Goal: Information Seeking & Learning: Learn about a topic

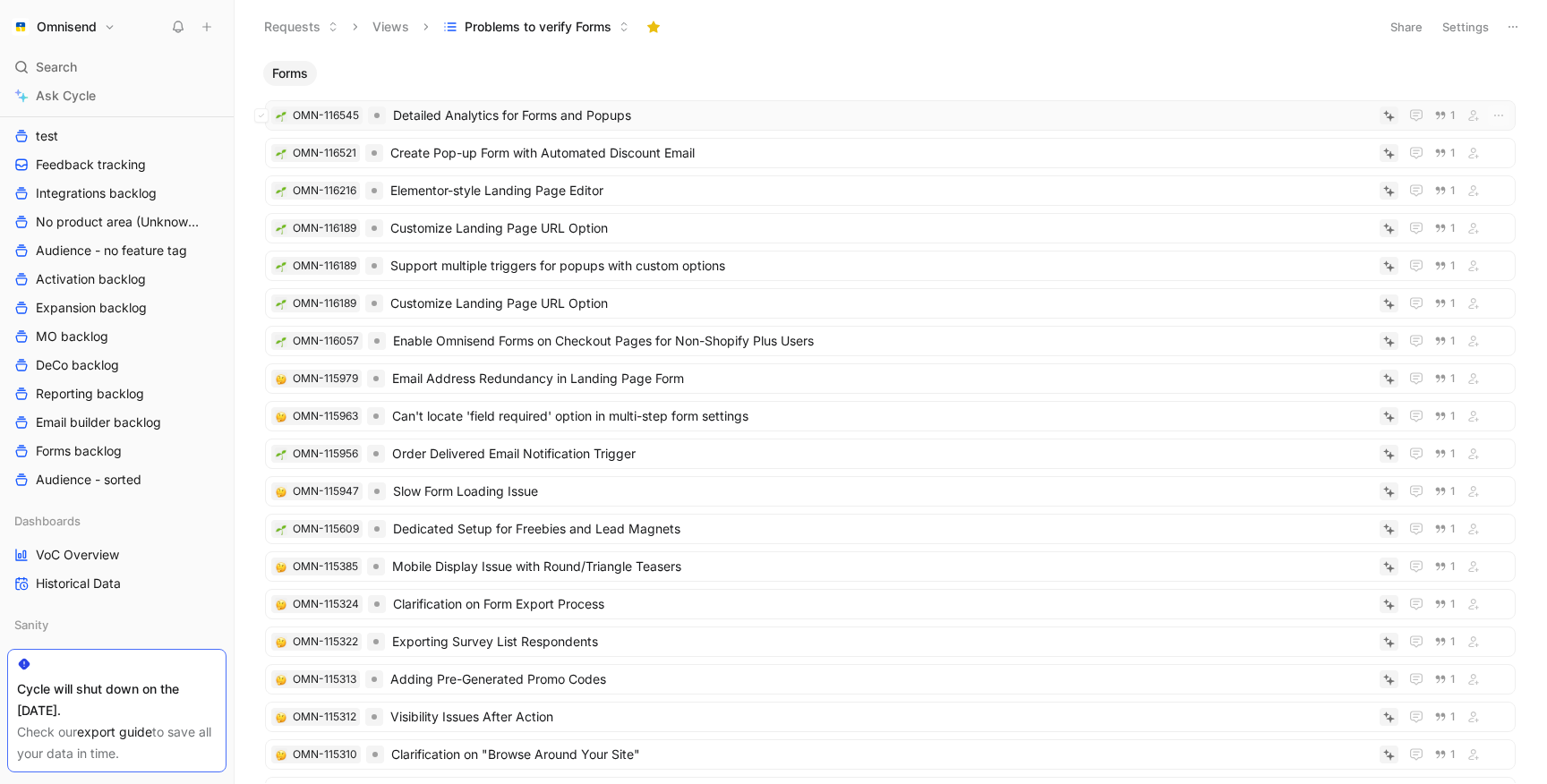
click at [612, 117] on span "Detailed Analytics for Forms and Popups" at bounding box center [882, 115] width 979 height 22
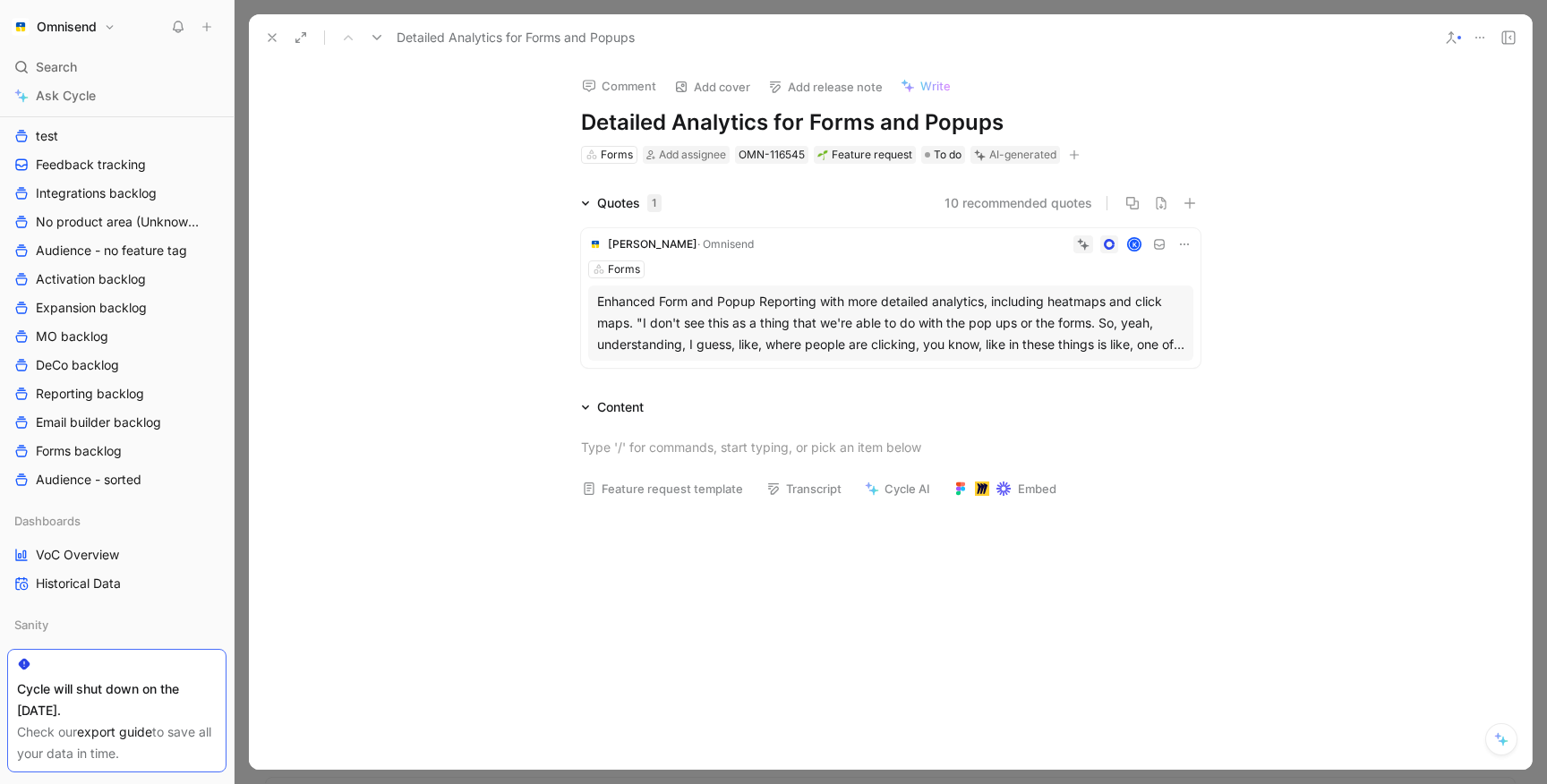
click at [849, 123] on h1 "Detailed Analytics for Forms and Popups" at bounding box center [890, 123] width 620 height 29
click at [983, 129] on button "Verify" at bounding box center [977, 126] width 62 height 25
click at [275, 32] on icon at bounding box center [272, 37] width 14 height 14
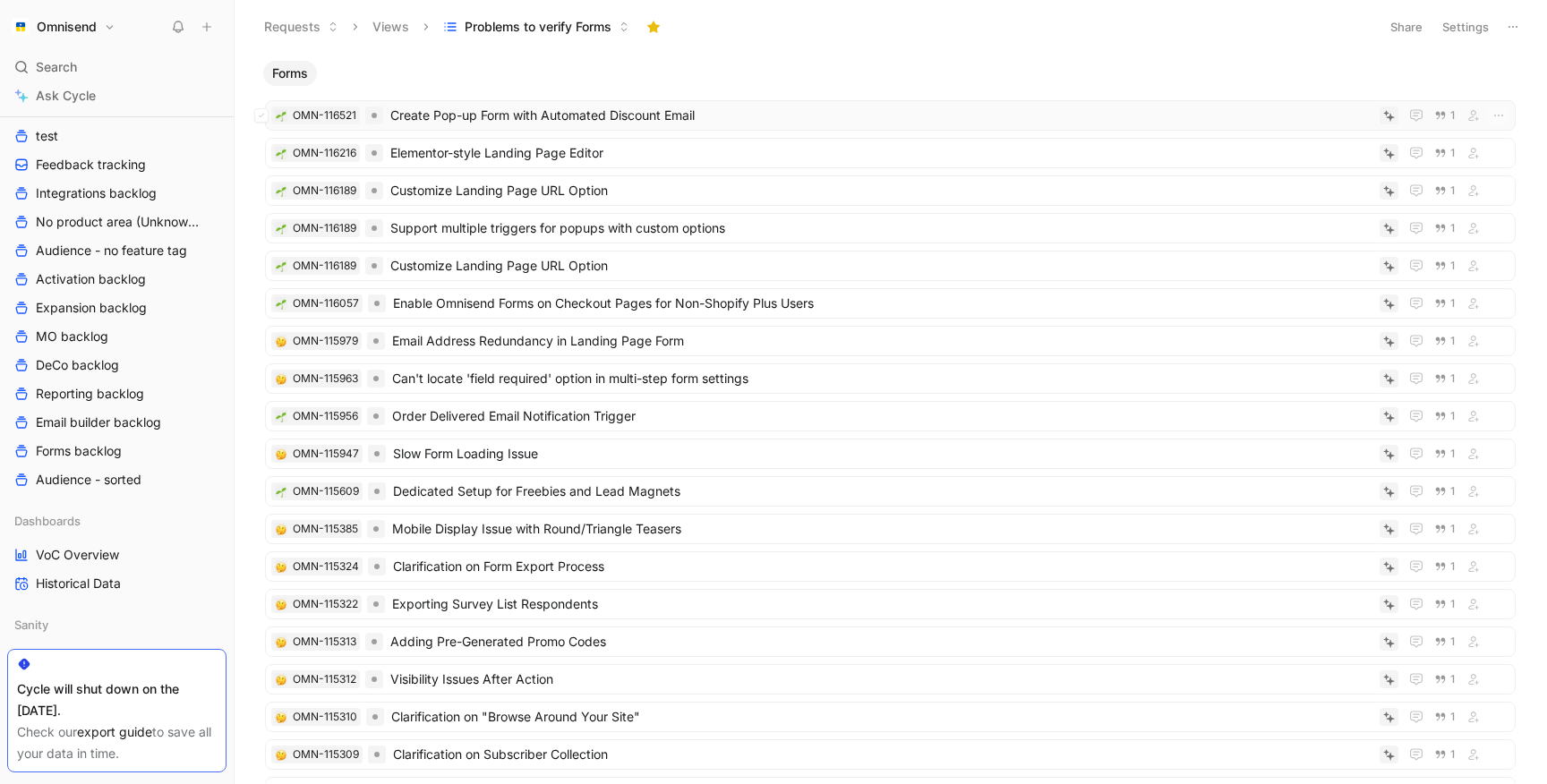
click at [577, 120] on span "Create Pop-up Form with Automated Discount Email" at bounding box center [881, 115] width 982 height 22
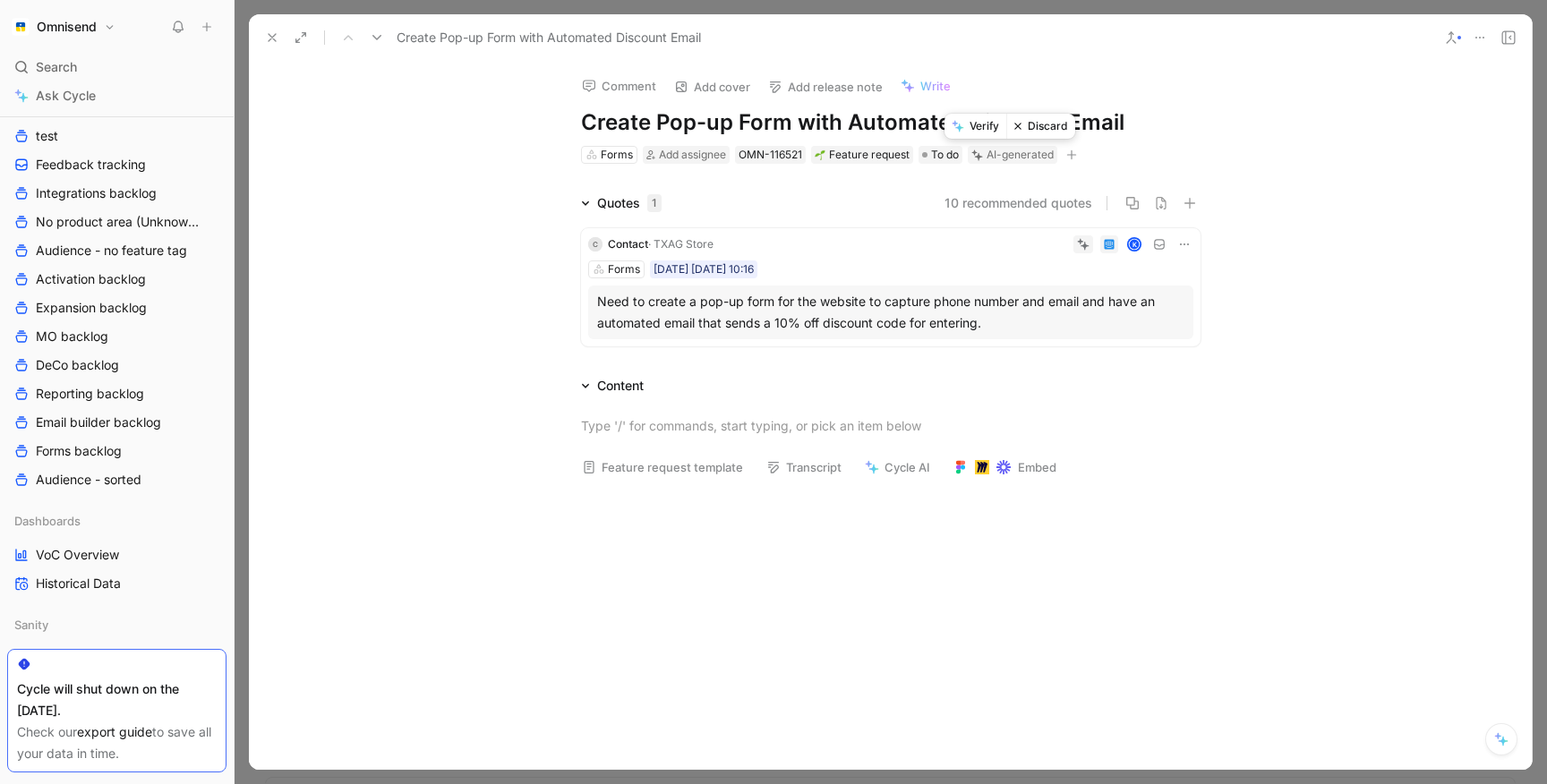
click at [1043, 130] on button "Discard" at bounding box center [1040, 126] width 69 height 25
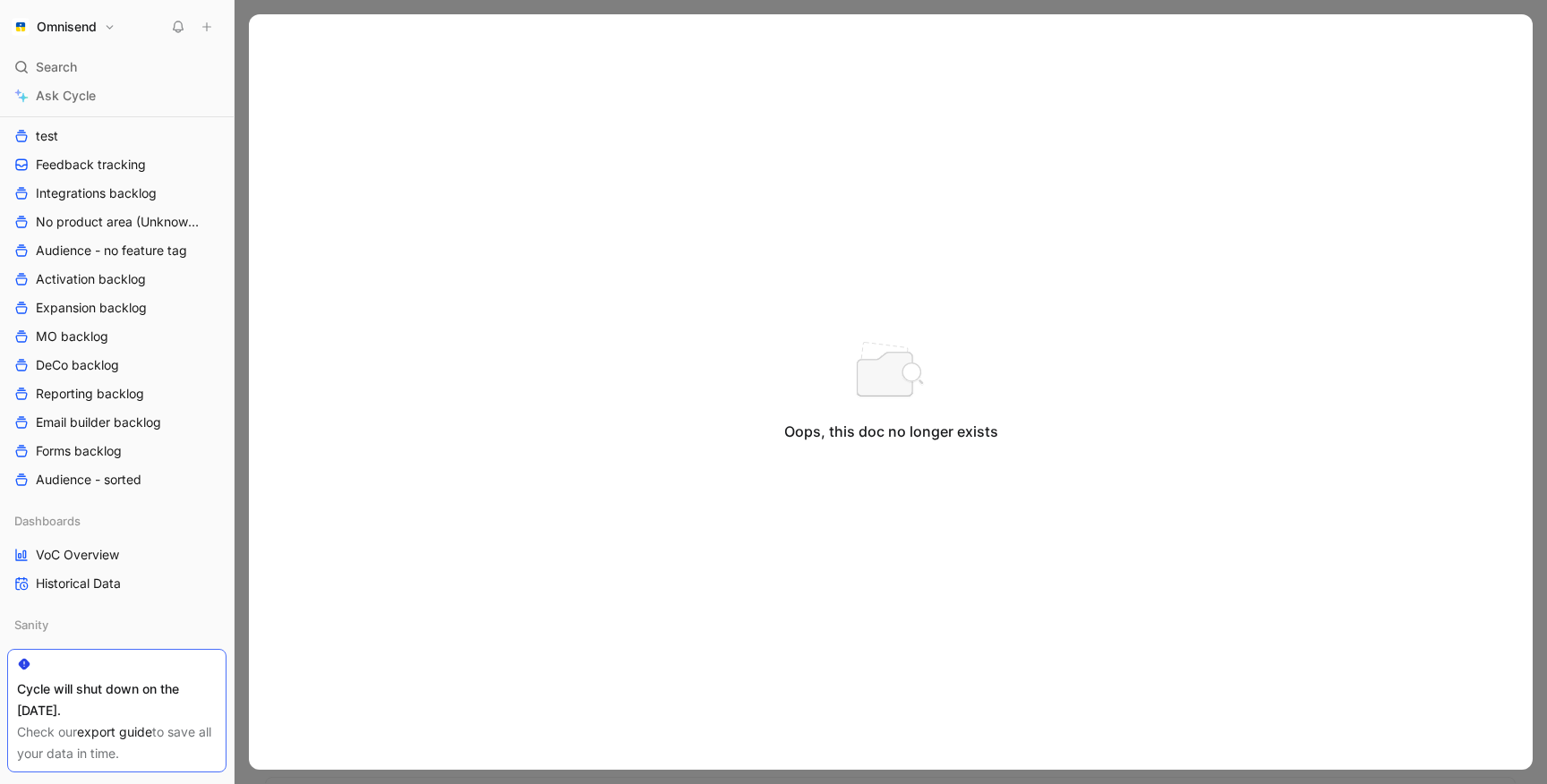
click at [274, 30] on div "Oops, this doc no longer exists" at bounding box center [890, 392] width 1284 height 755
click at [295, 7] on div at bounding box center [890, 392] width 1313 height 784
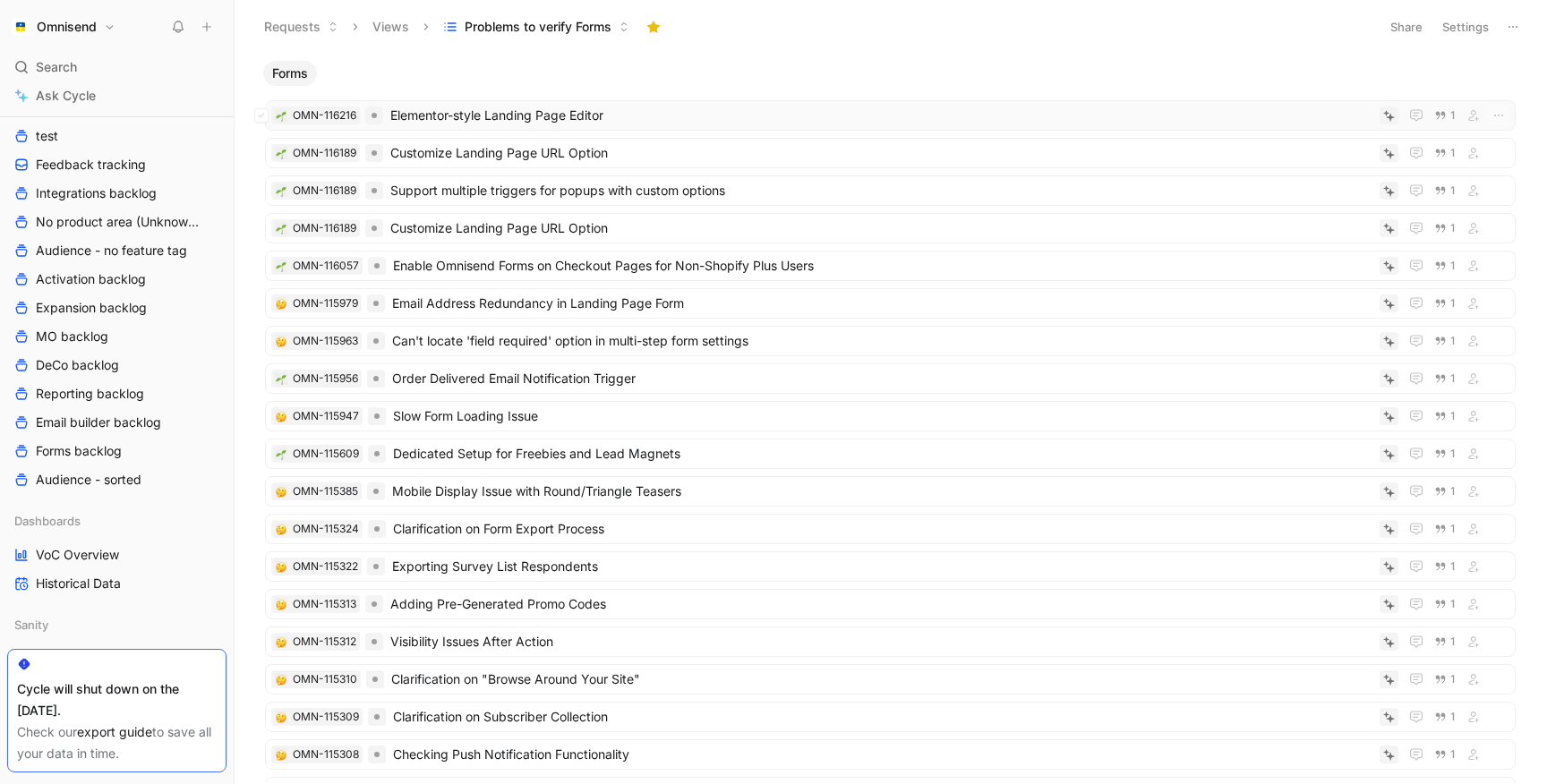
click at [511, 111] on span "Elementor-style Landing Page Editor" at bounding box center [881, 115] width 982 height 22
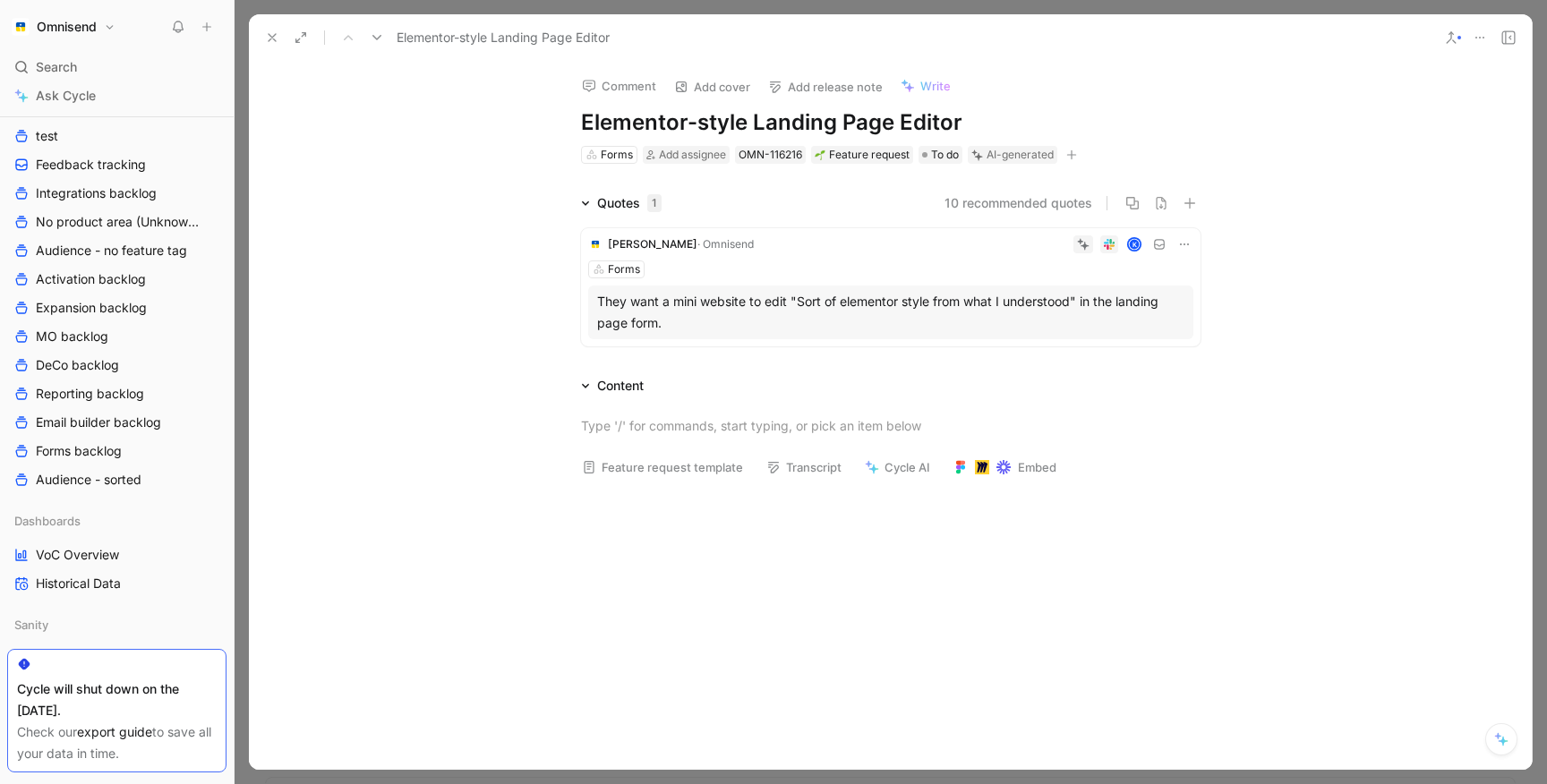
click at [878, 251] on div "K" at bounding box center [977, 244] width 433 height 18
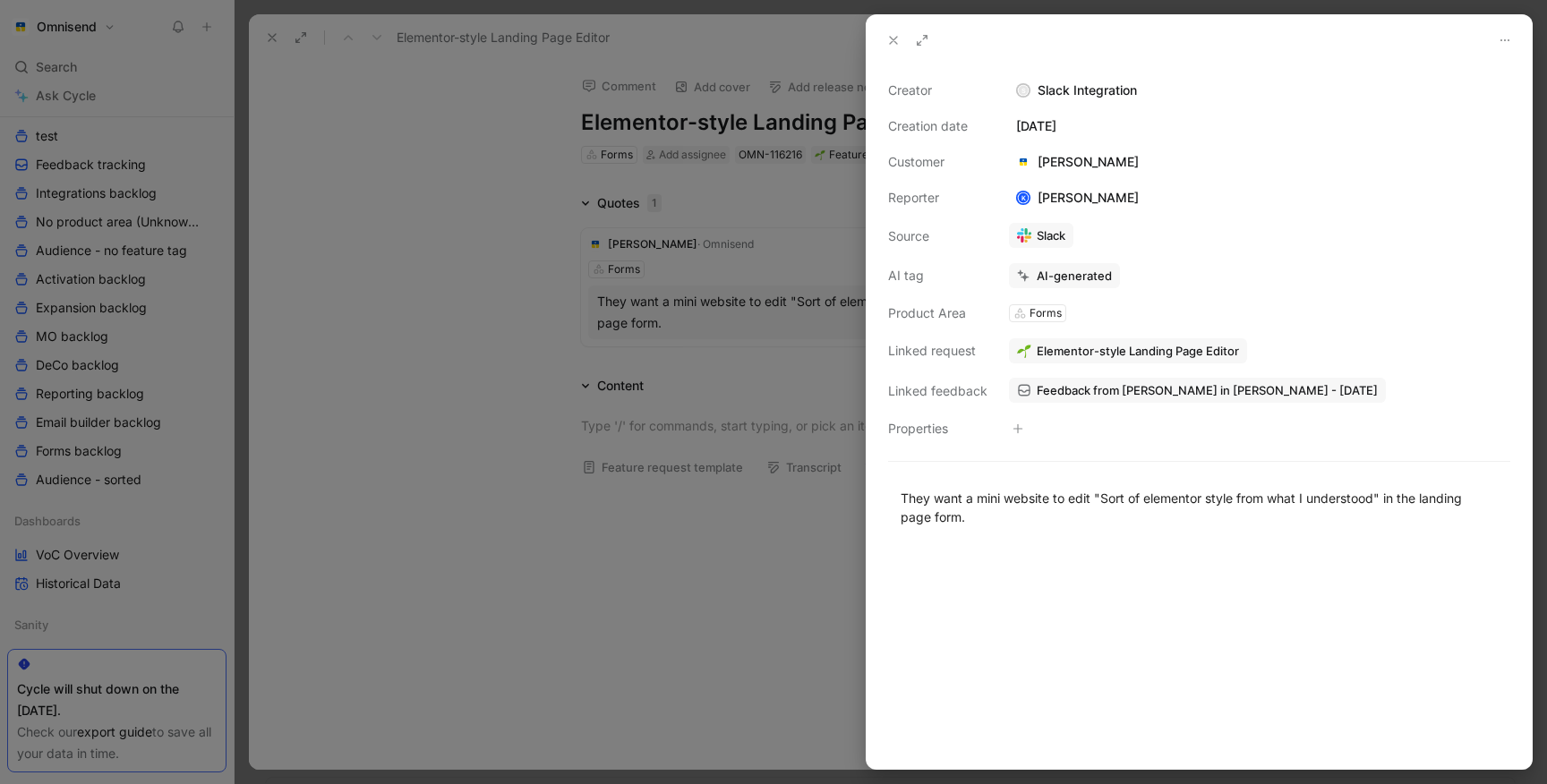
click at [1071, 396] on span "Feedback from Saleh Ragragui in Slack - 10/6/2025" at bounding box center [1207, 390] width 341 height 16
click at [458, 209] on div at bounding box center [773, 392] width 1547 height 784
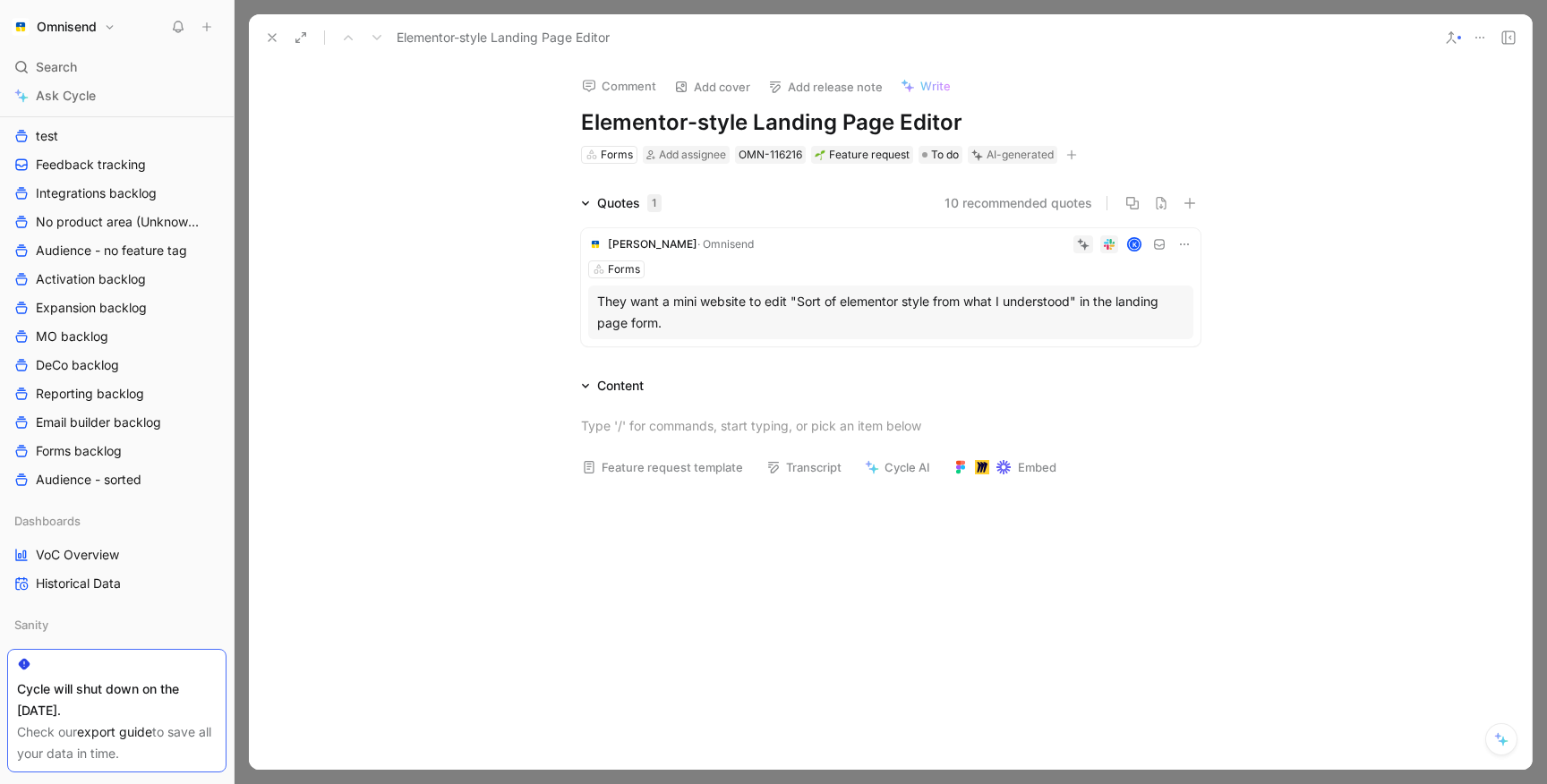
click at [756, 294] on div "They want a mini website to edit "Sort of elementor style from what I understoo…" at bounding box center [890, 312] width 587 height 43
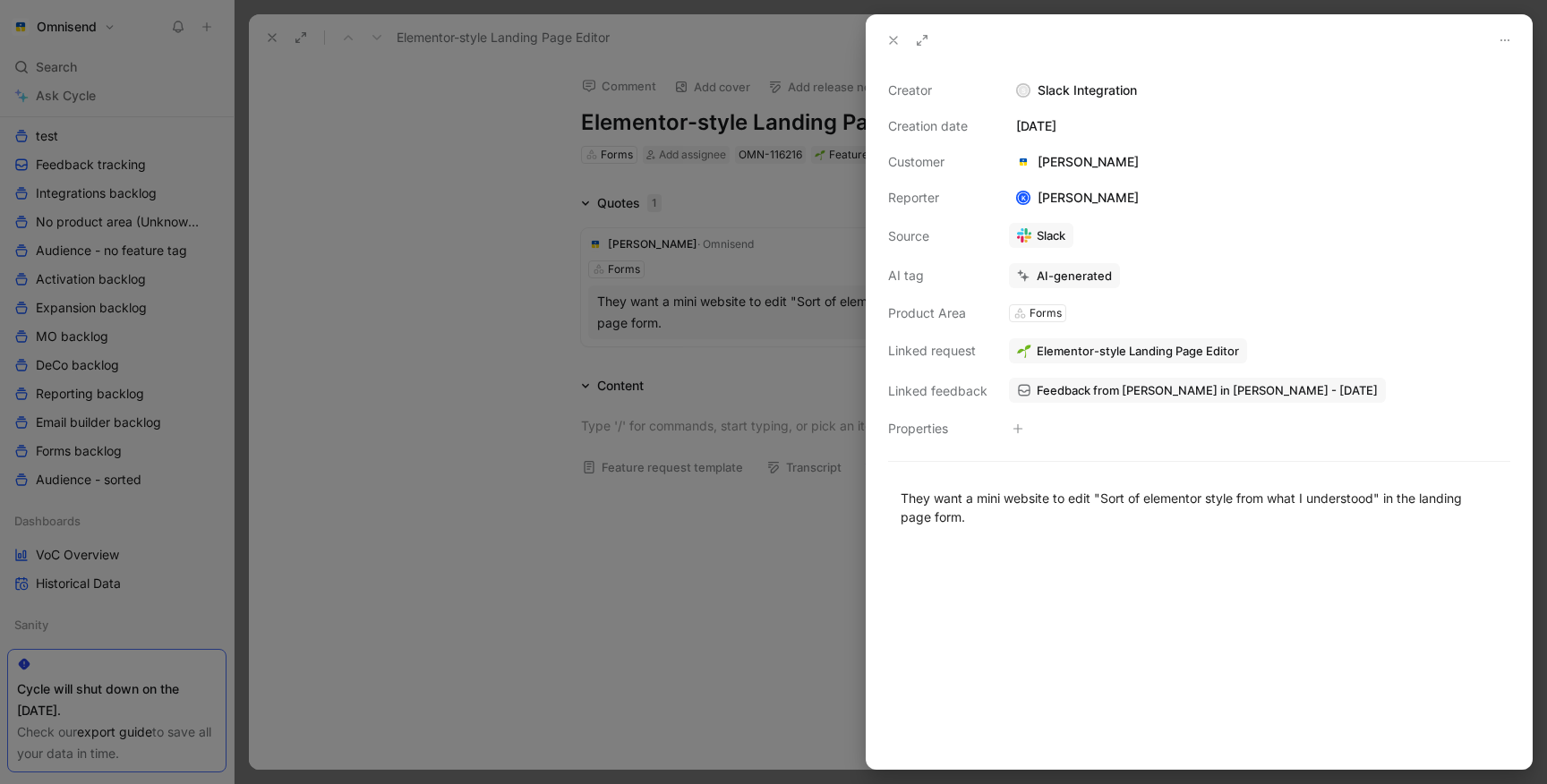
click at [645, 437] on div at bounding box center [773, 392] width 1547 height 784
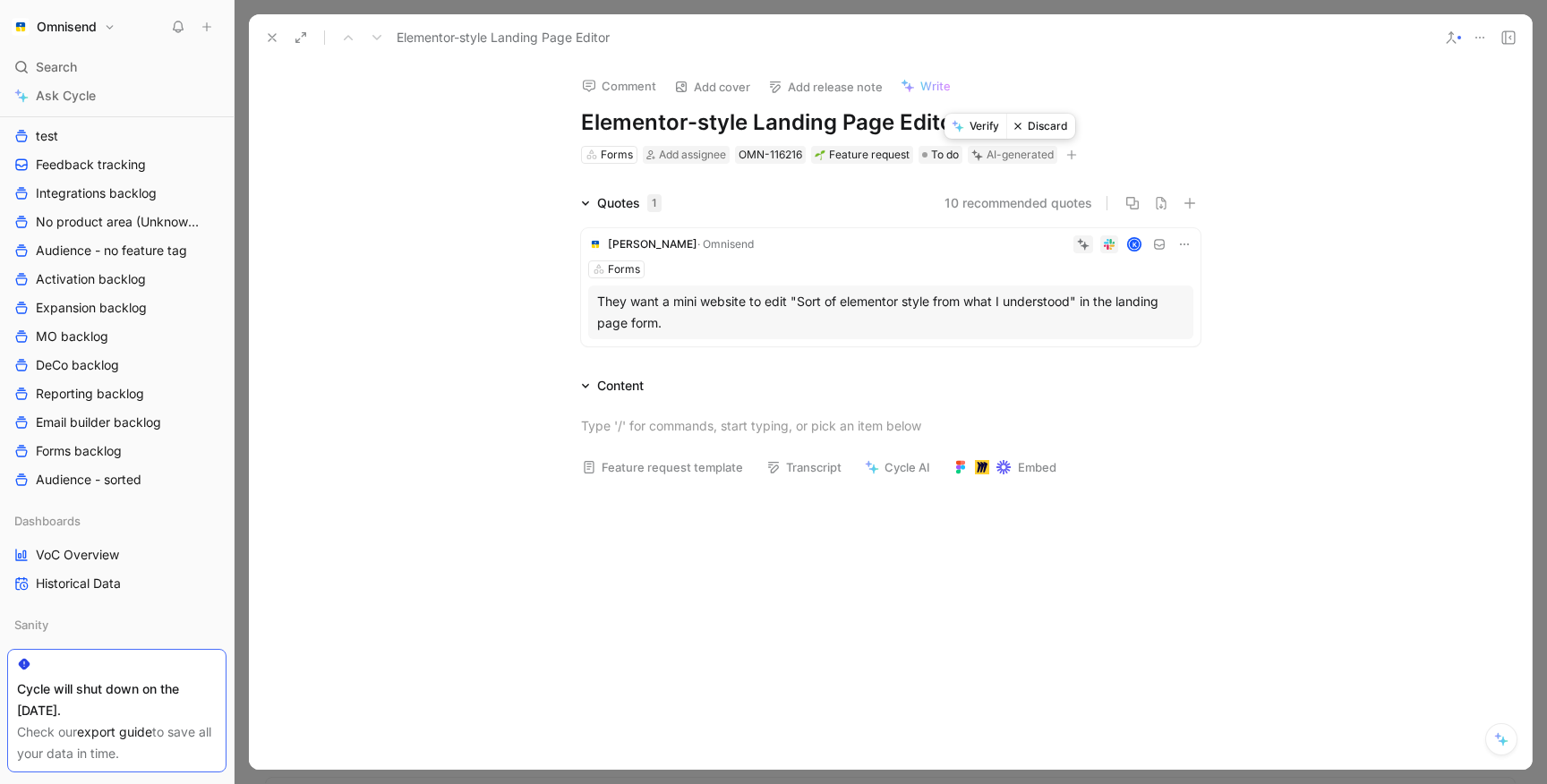
click at [1045, 131] on button "Discard" at bounding box center [1040, 126] width 69 height 25
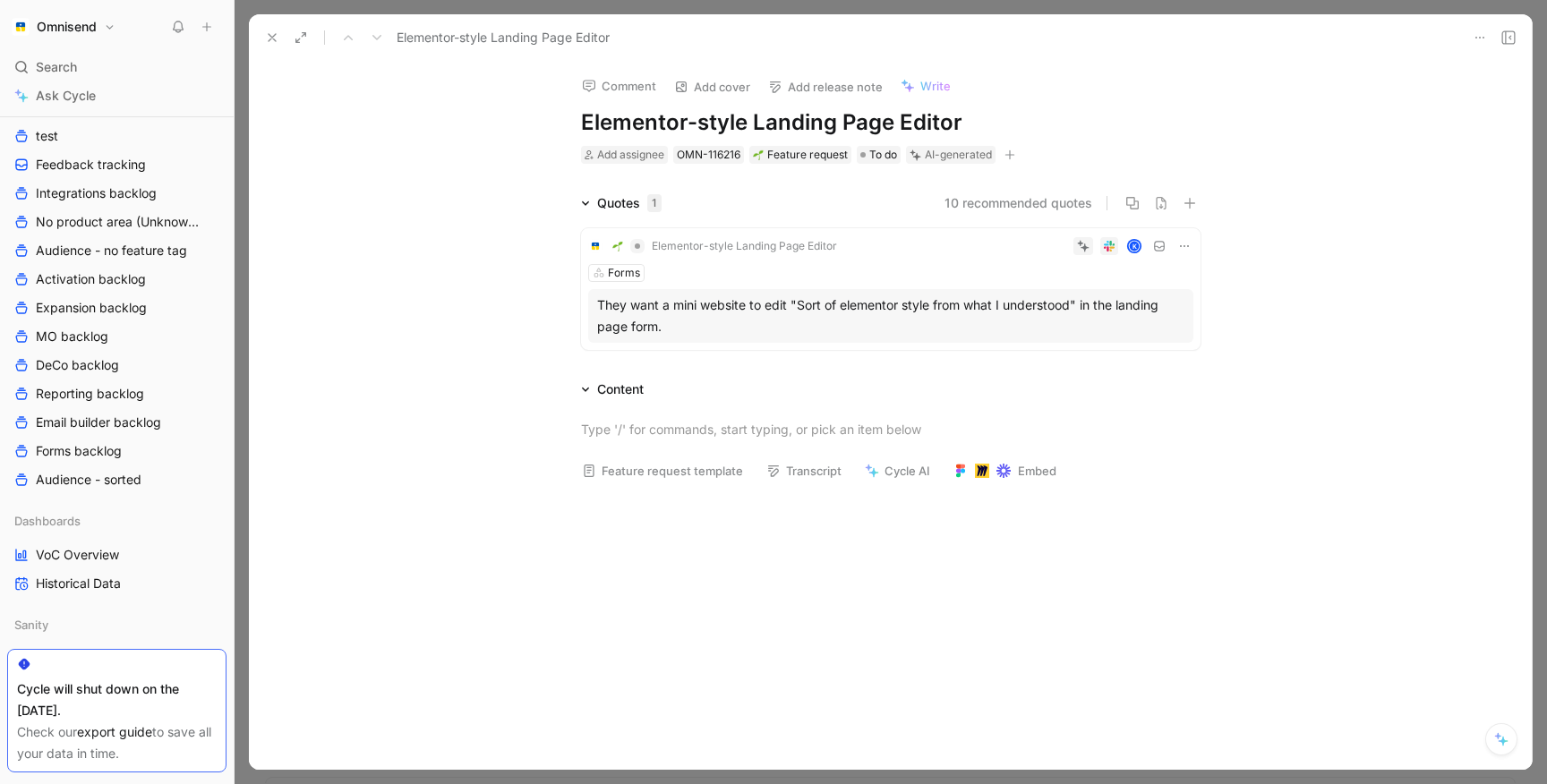
click at [265, 31] on icon at bounding box center [272, 37] width 14 height 14
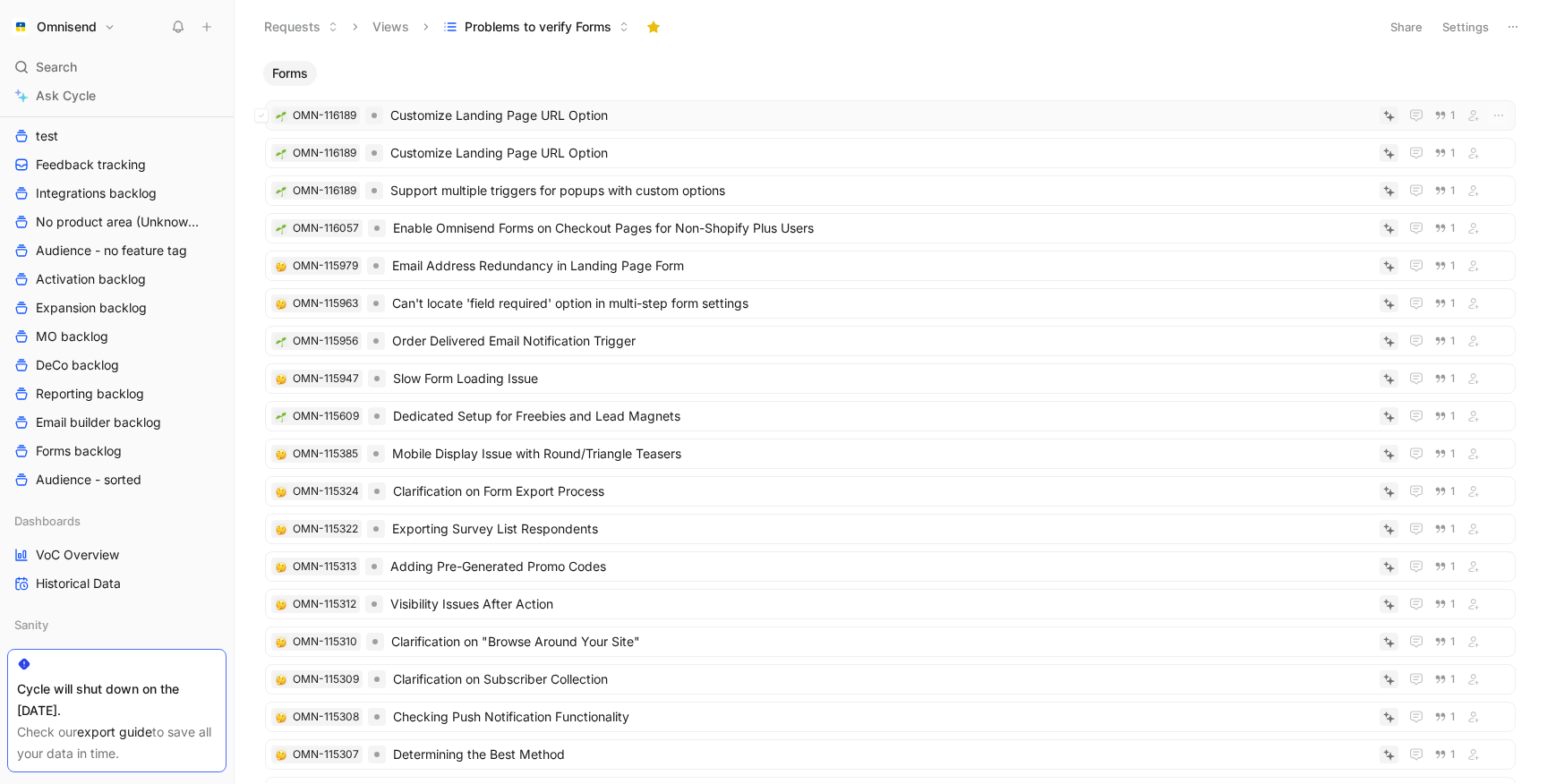
click at [445, 121] on span "Customize Landing Page URL Option" at bounding box center [881, 115] width 982 height 22
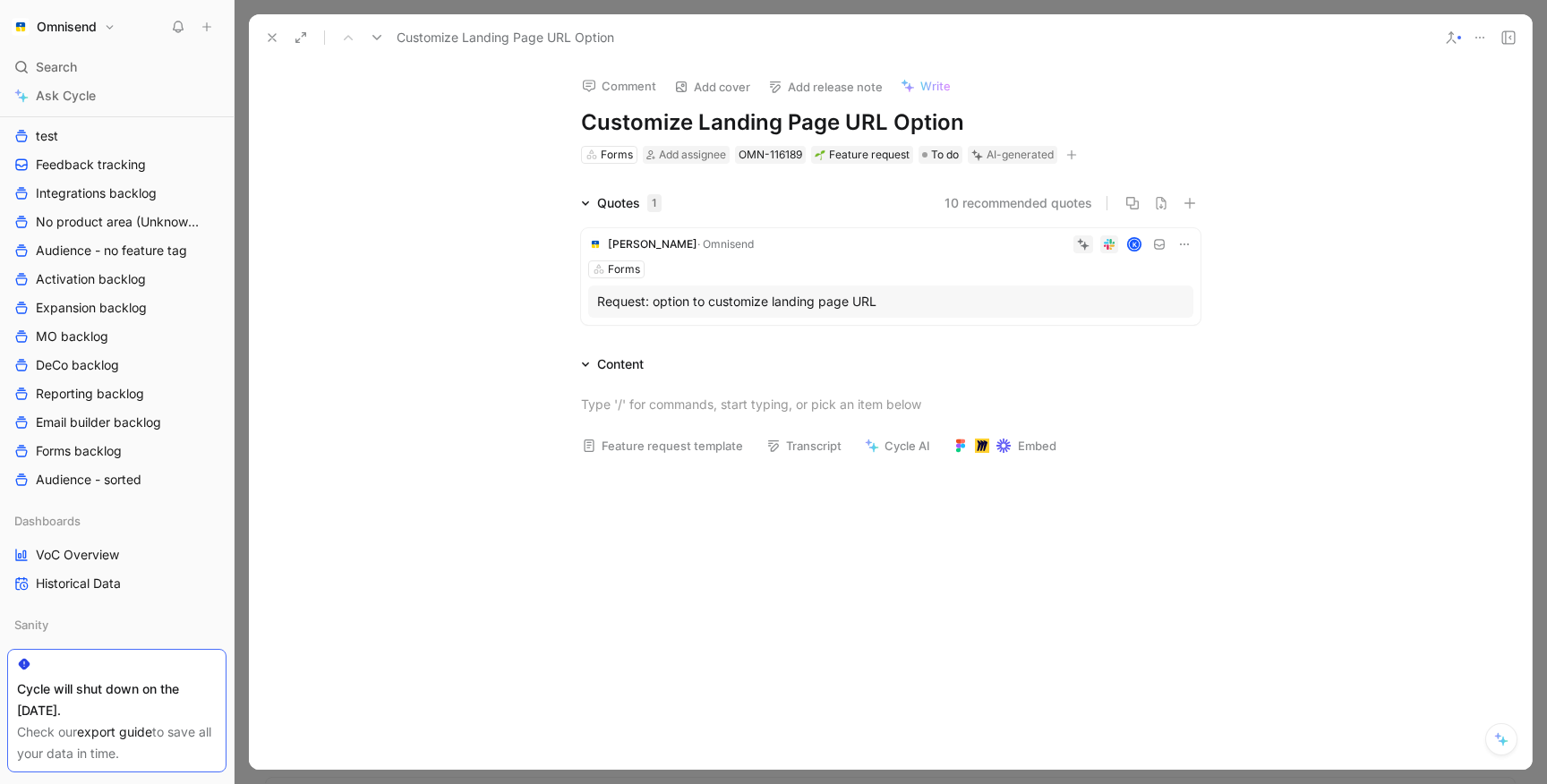
click at [872, 267] on div "Forms" at bounding box center [890, 269] width 605 height 18
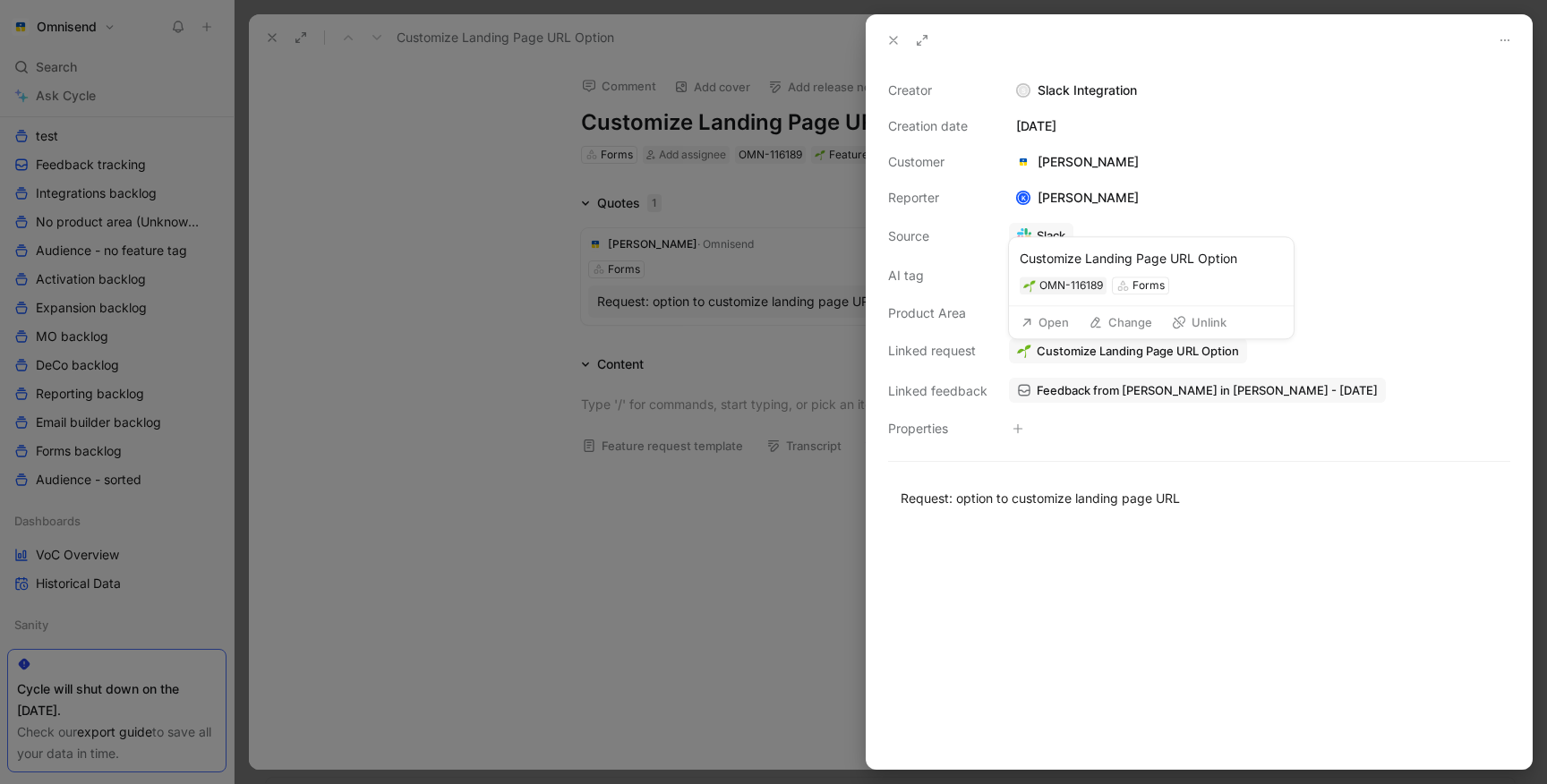
click at [1071, 352] on span "Customize Landing Page URL Option" at bounding box center [1137, 351] width 202 height 16
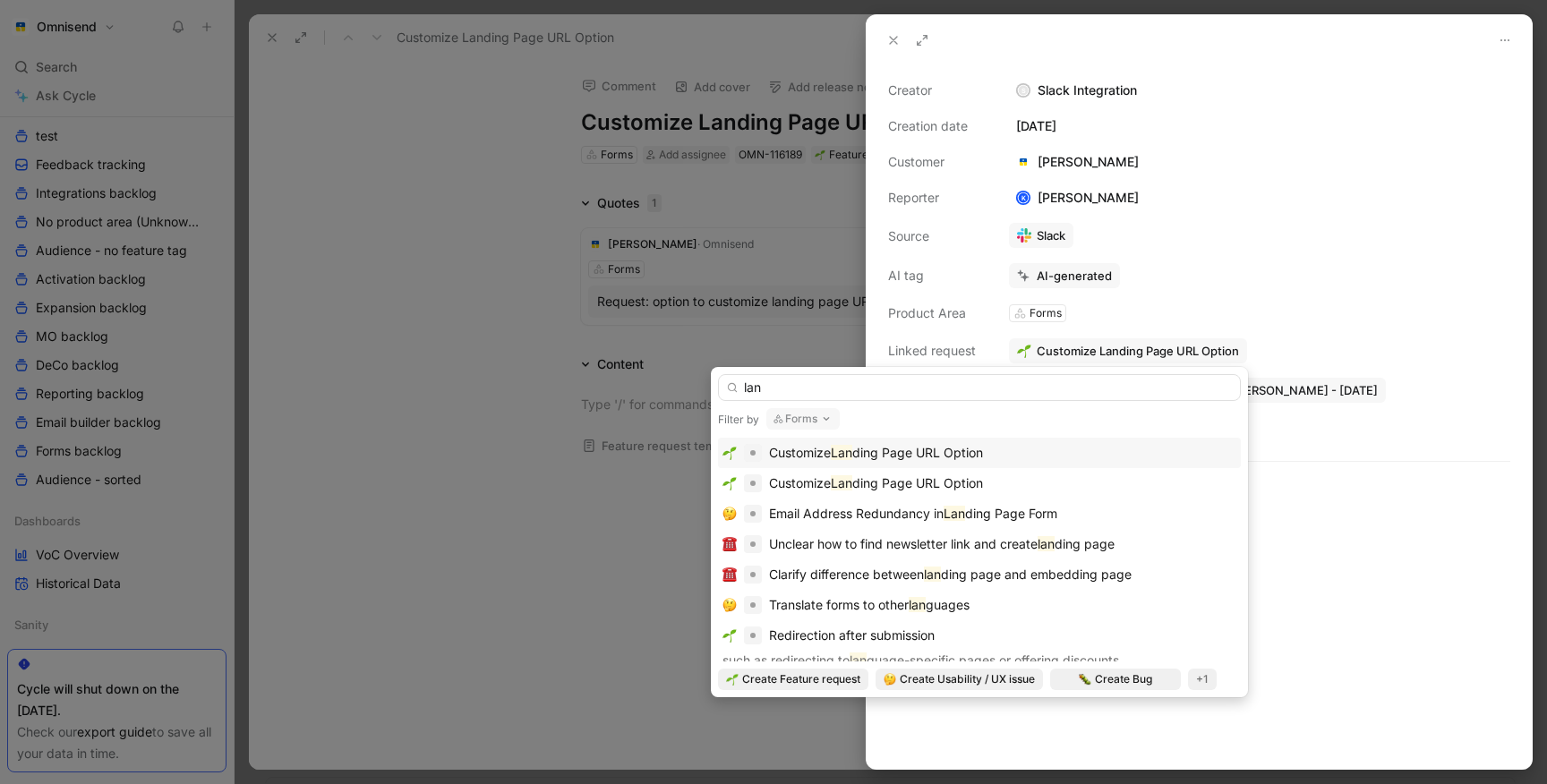
type input "lan"
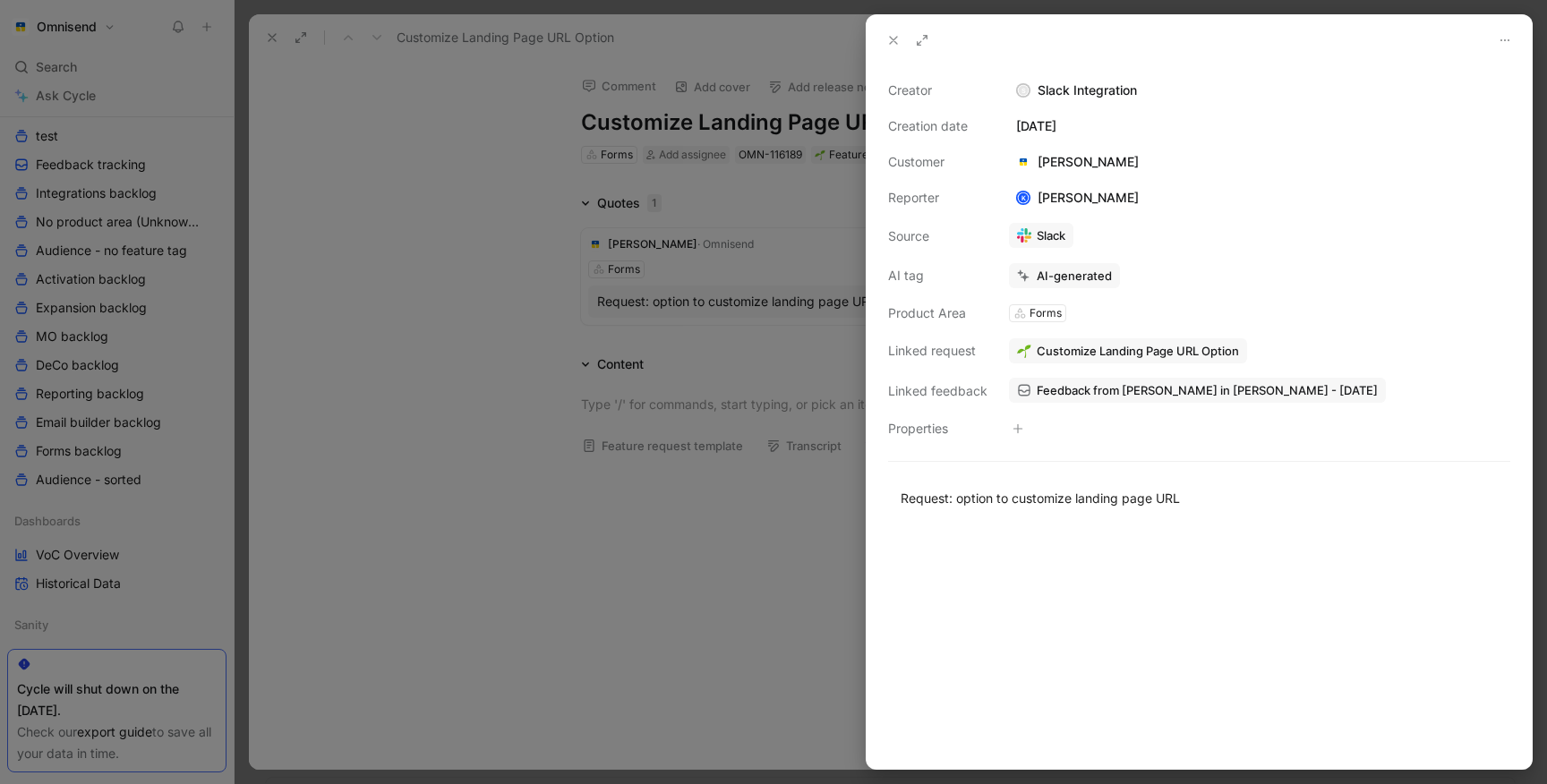
click at [403, 346] on div at bounding box center [773, 392] width 1547 height 784
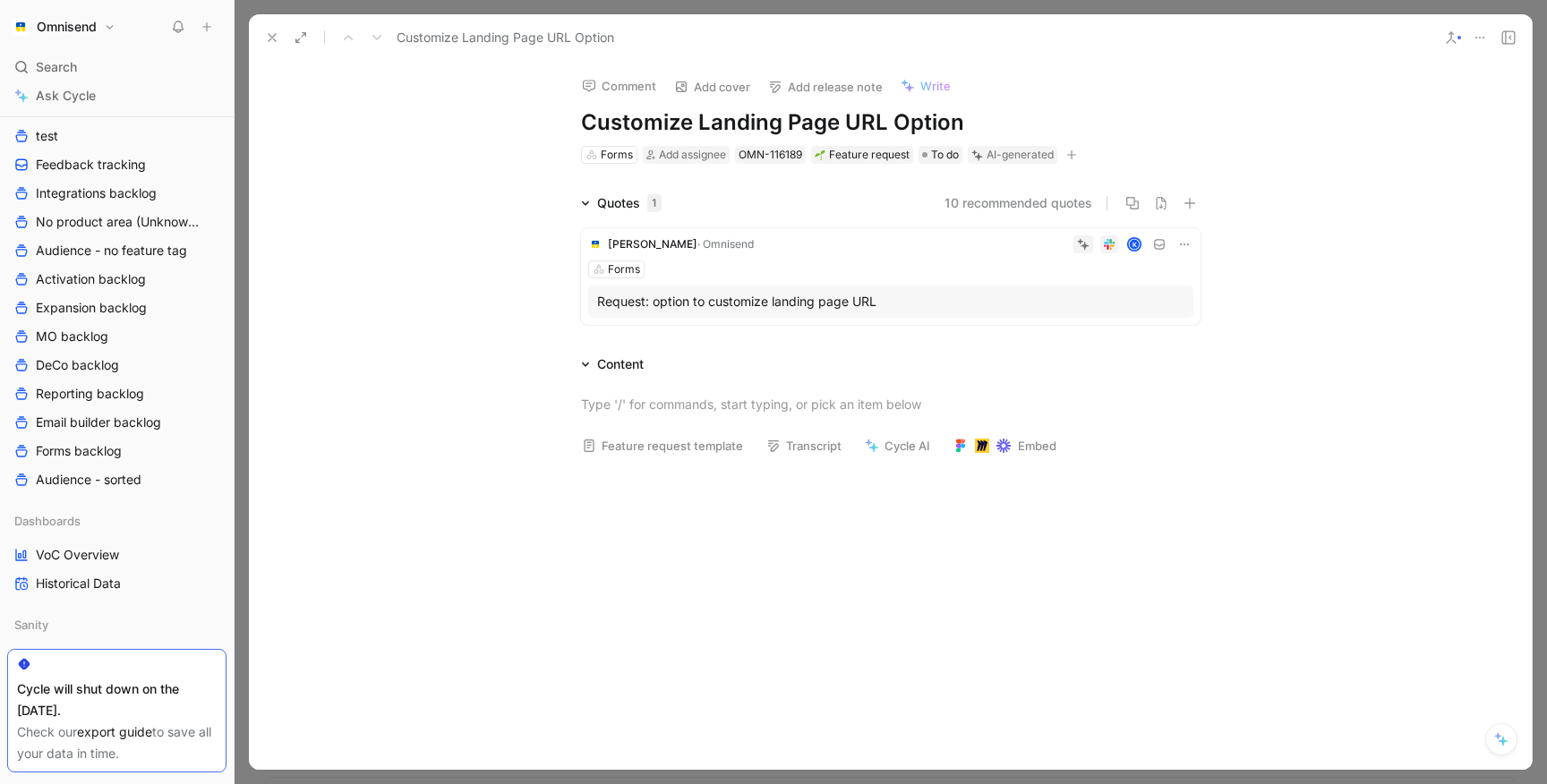
click at [878, 120] on h1 "Customize Landing Page URL Option" at bounding box center [890, 123] width 620 height 29
click at [916, 120] on h1 "Customize Landing Page URL Option" at bounding box center [890, 123] width 620 height 29
click at [986, 132] on button "Verify" at bounding box center [975, 126] width 62 height 25
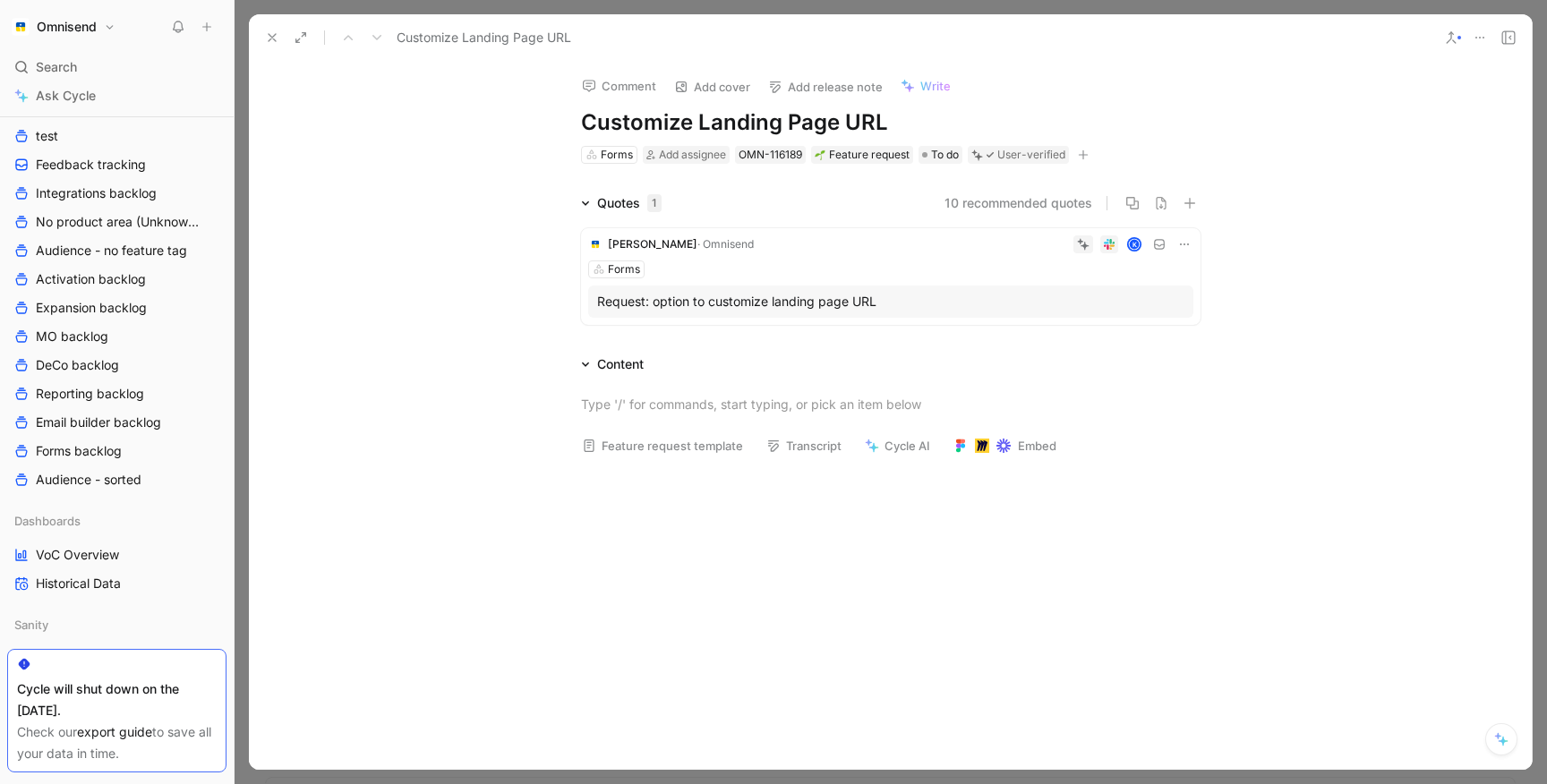
click at [263, 38] on button at bounding box center [272, 37] width 25 height 25
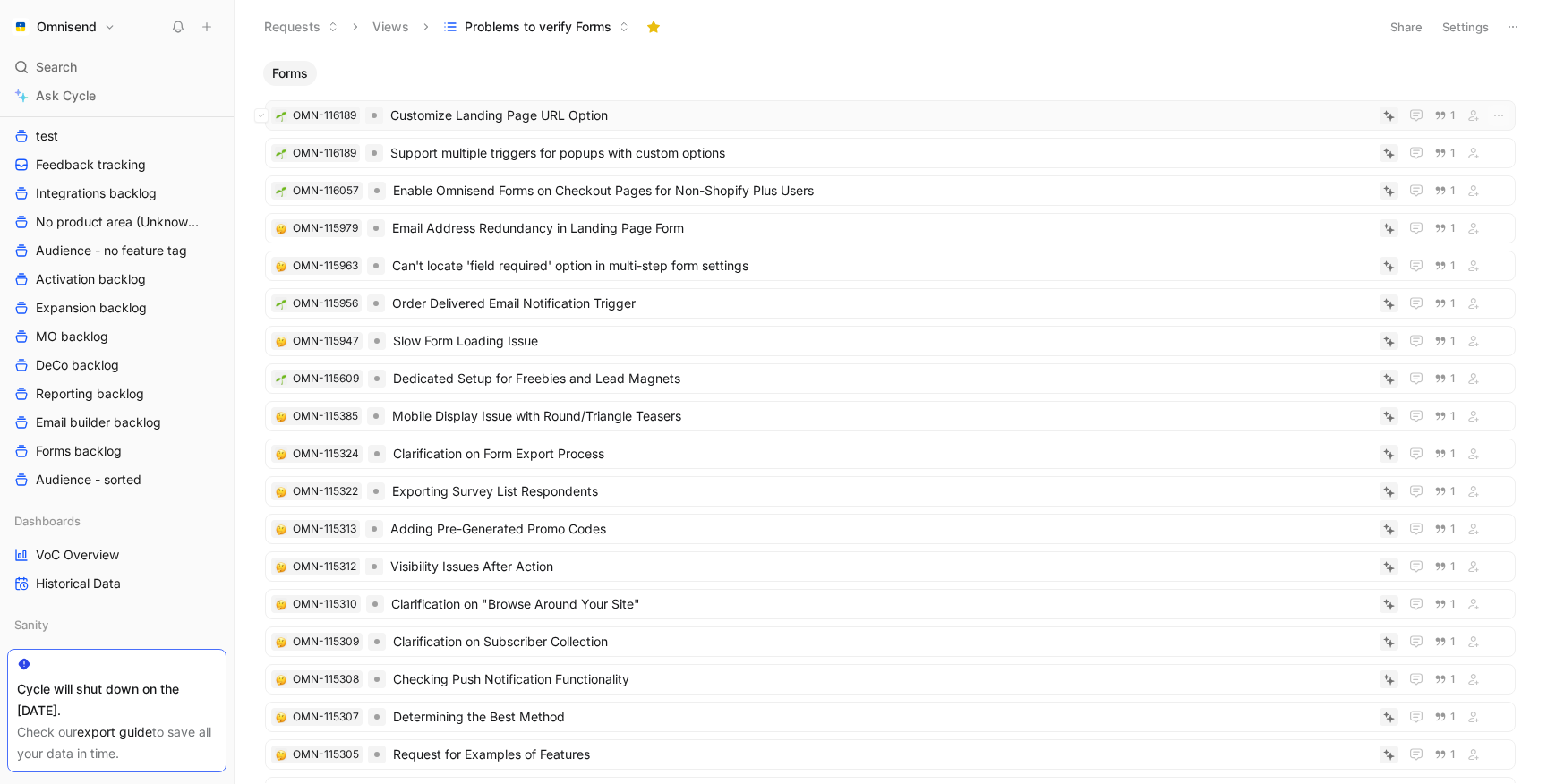
click at [580, 110] on span "Customize Landing Page URL Option" at bounding box center [881, 115] width 982 height 22
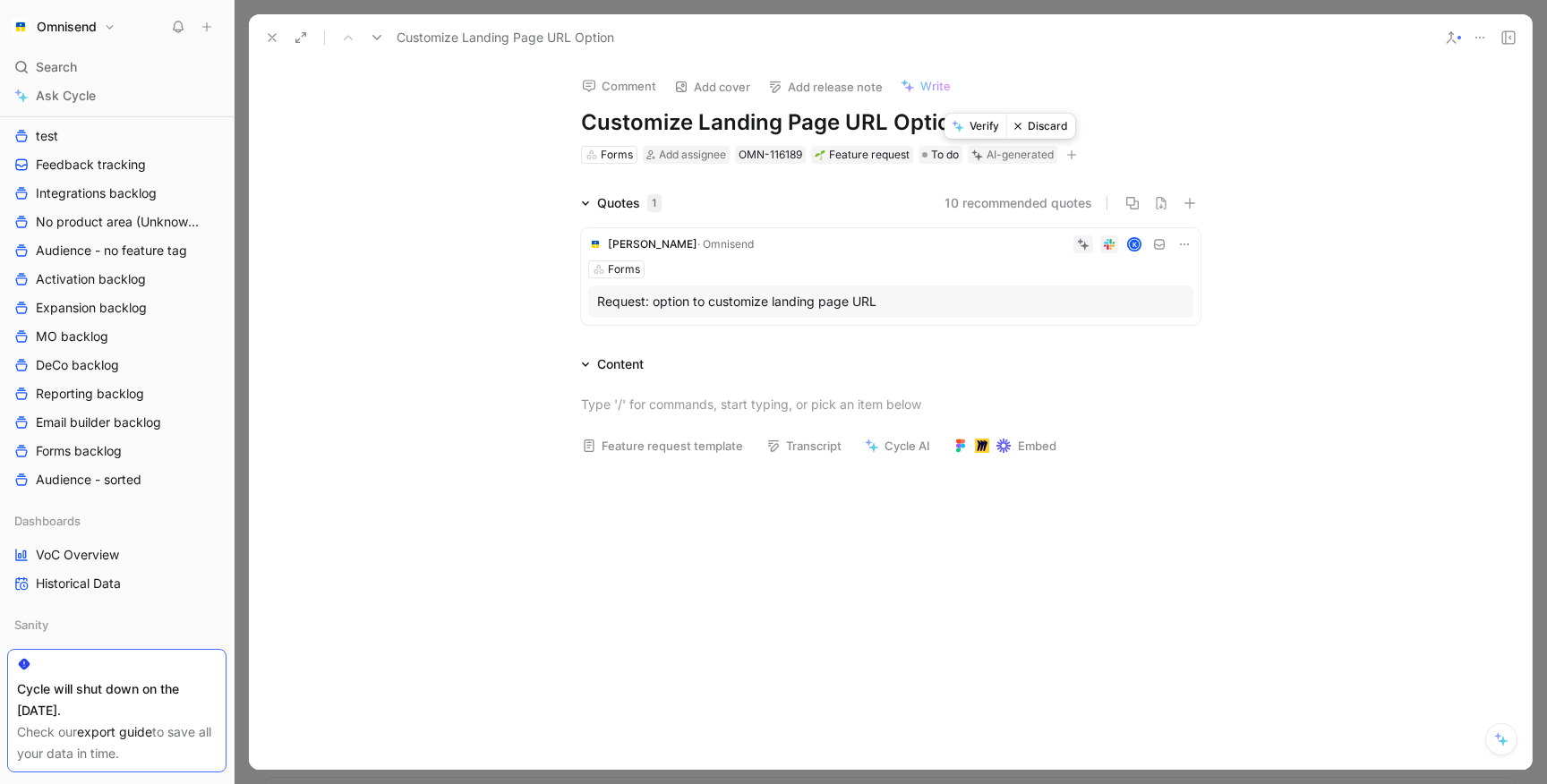
click at [1051, 133] on button "Discard" at bounding box center [1040, 126] width 69 height 25
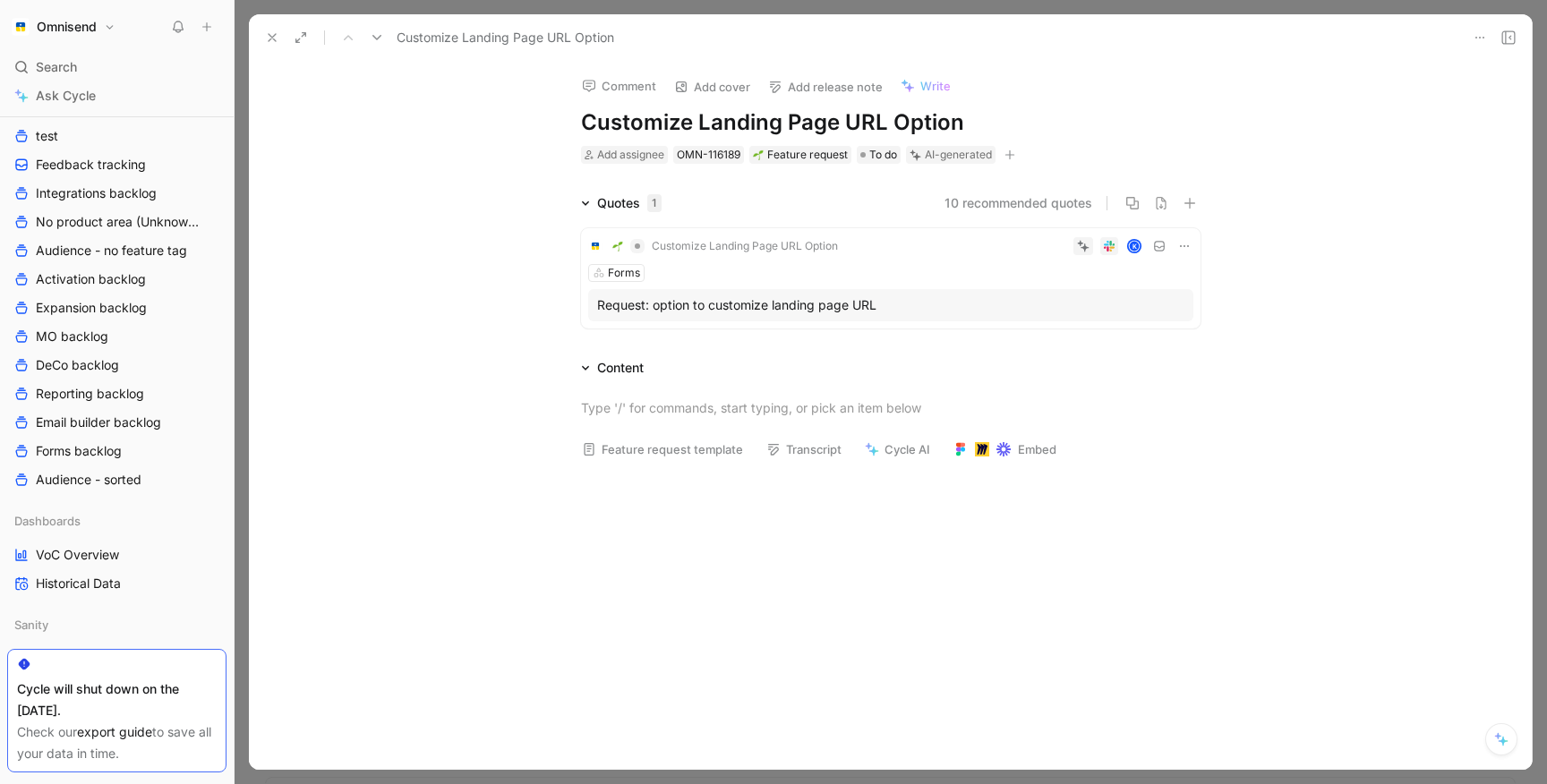
click at [263, 31] on button at bounding box center [272, 37] width 25 height 25
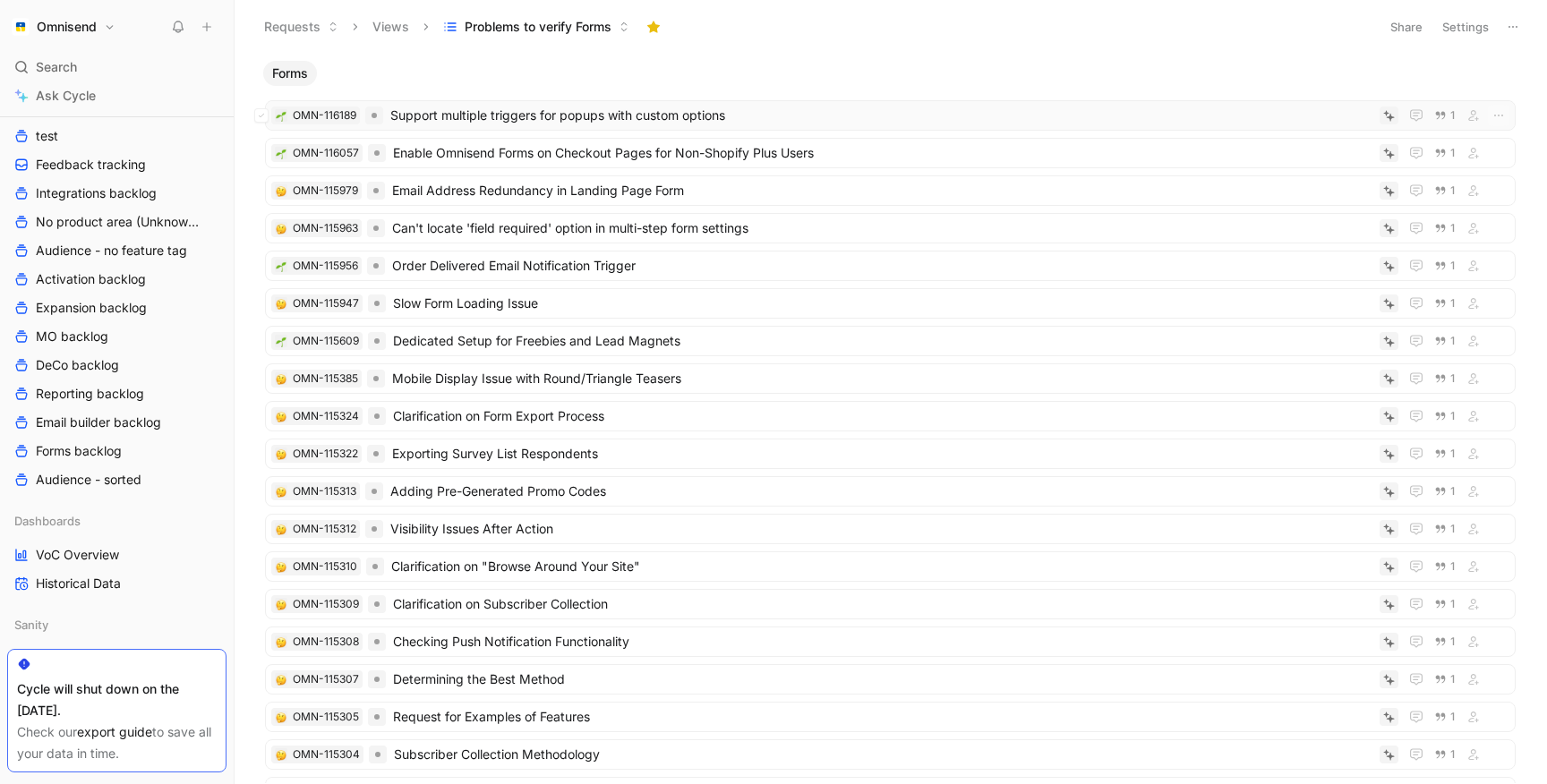
click at [502, 123] on span "Support multiple triggers for popups with custom options" at bounding box center [881, 115] width 982 height 22
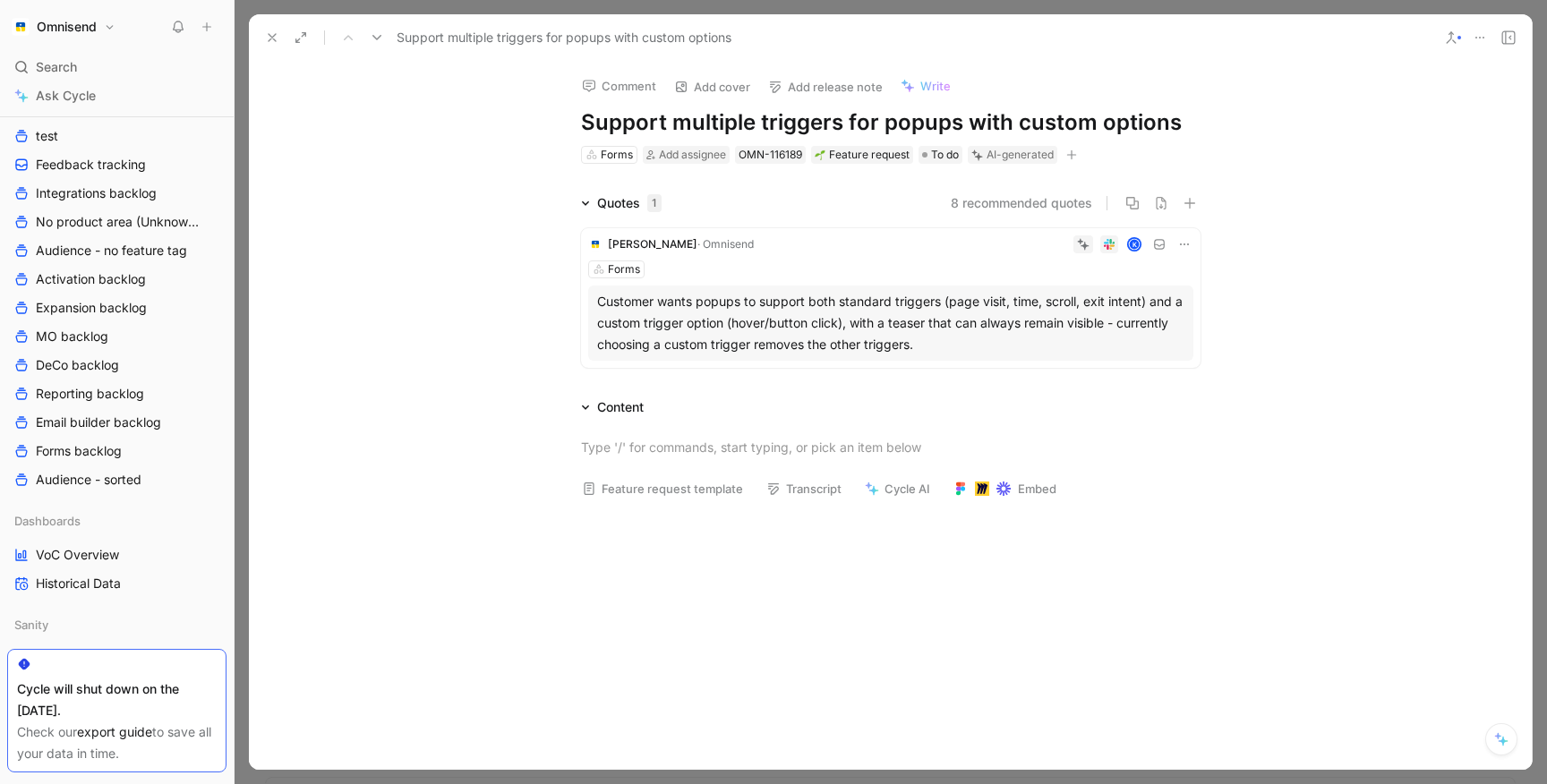
click at [759, 126] on h1 "Support multiple triggers for popups with custom options" at bounding box center [890, 123] width 620 height 29
click at [818, 291] on div "Customer wants popups to support both standard triggers (page visit, time, scro…" at bounding box center [890, 323] width 587 height 65
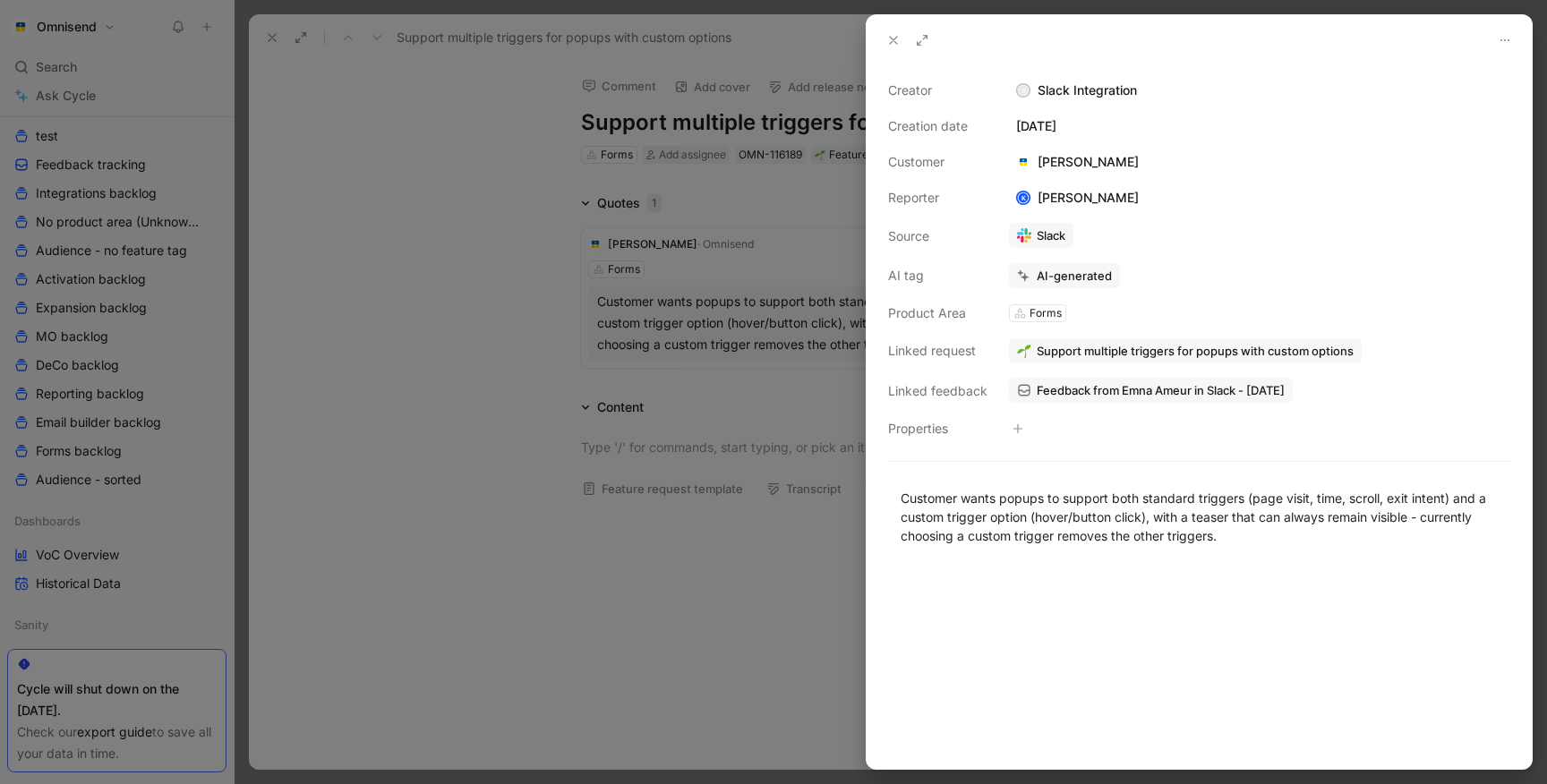
click at [411, 458] on div at bounding box center [773, 392] width 1547 height 784
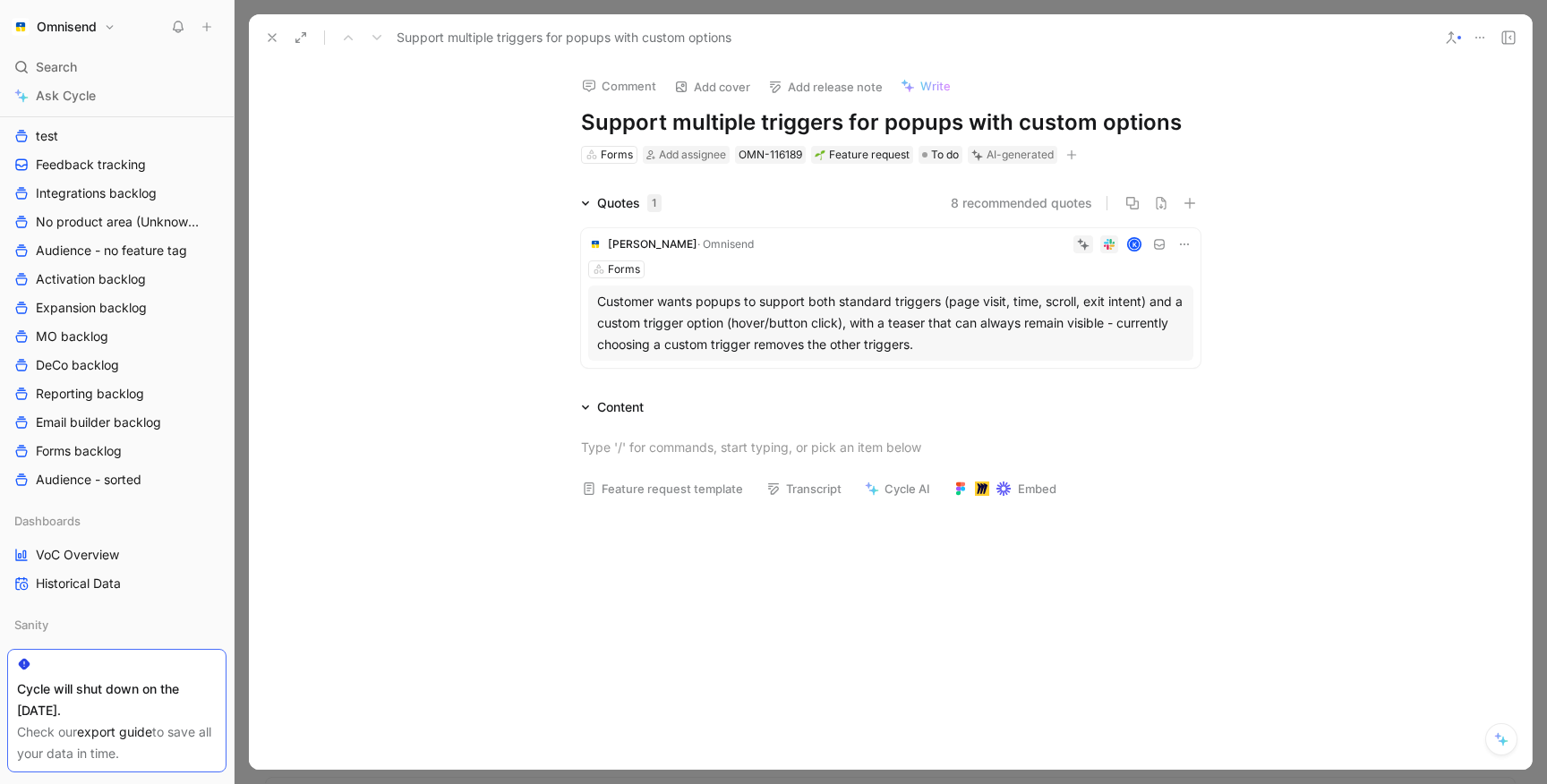
click at [842, 125] on h1 "Support multiple triggers for popups with custom options" at bounding box center [890, 123] width 620 height 29
click at [977, 132] on button "Verify" at bounding box center [975, 126] width 62 height 25
click at [275, 40] on use at bounding box center [273, 38] width 8 height 8
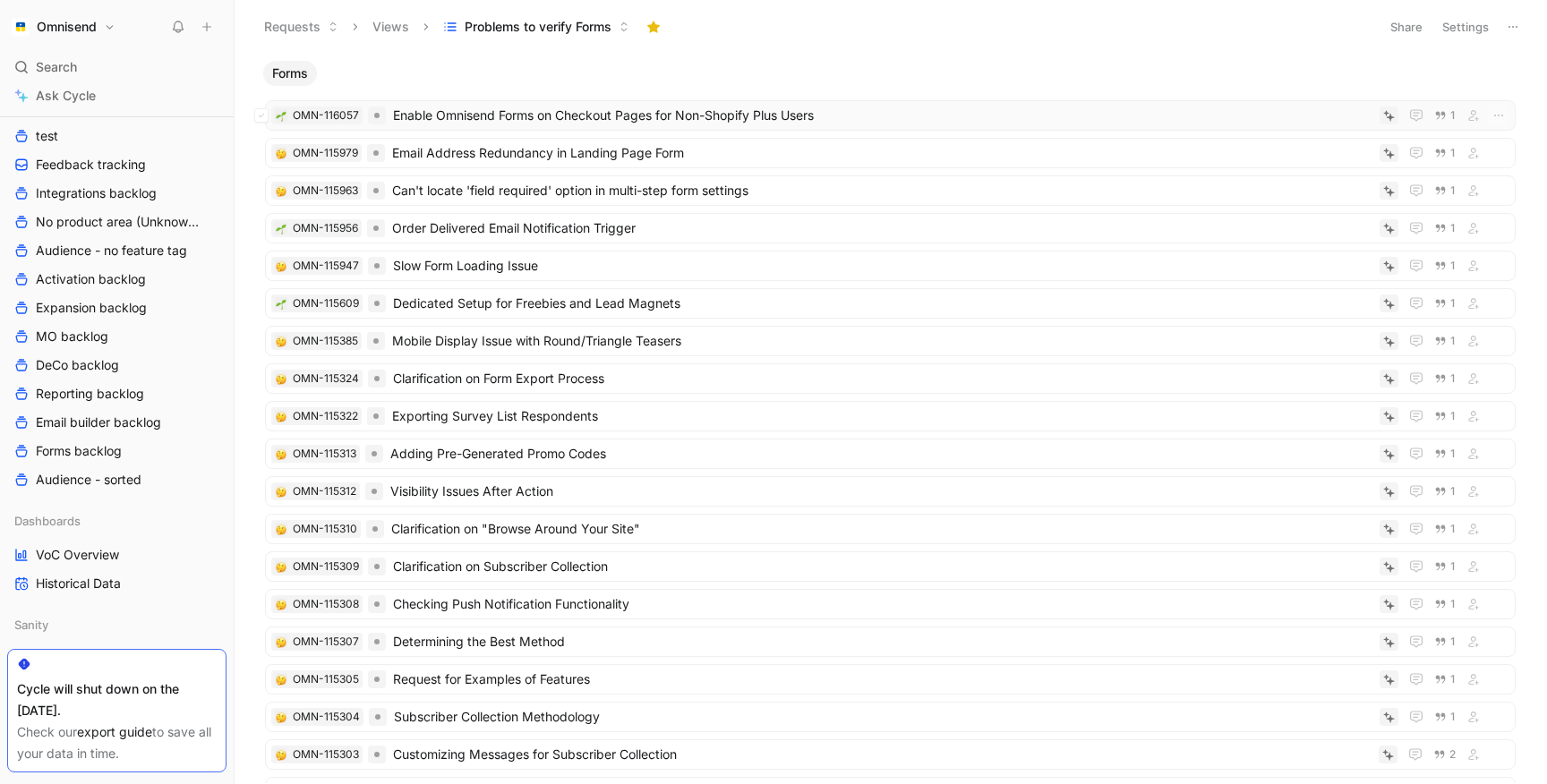
click at [619, 122] on span "Enable Omnisend Forms on Checkout Pages for Non-Shopify Plus Users" at bounding box center [882, 115] width 979 height 22
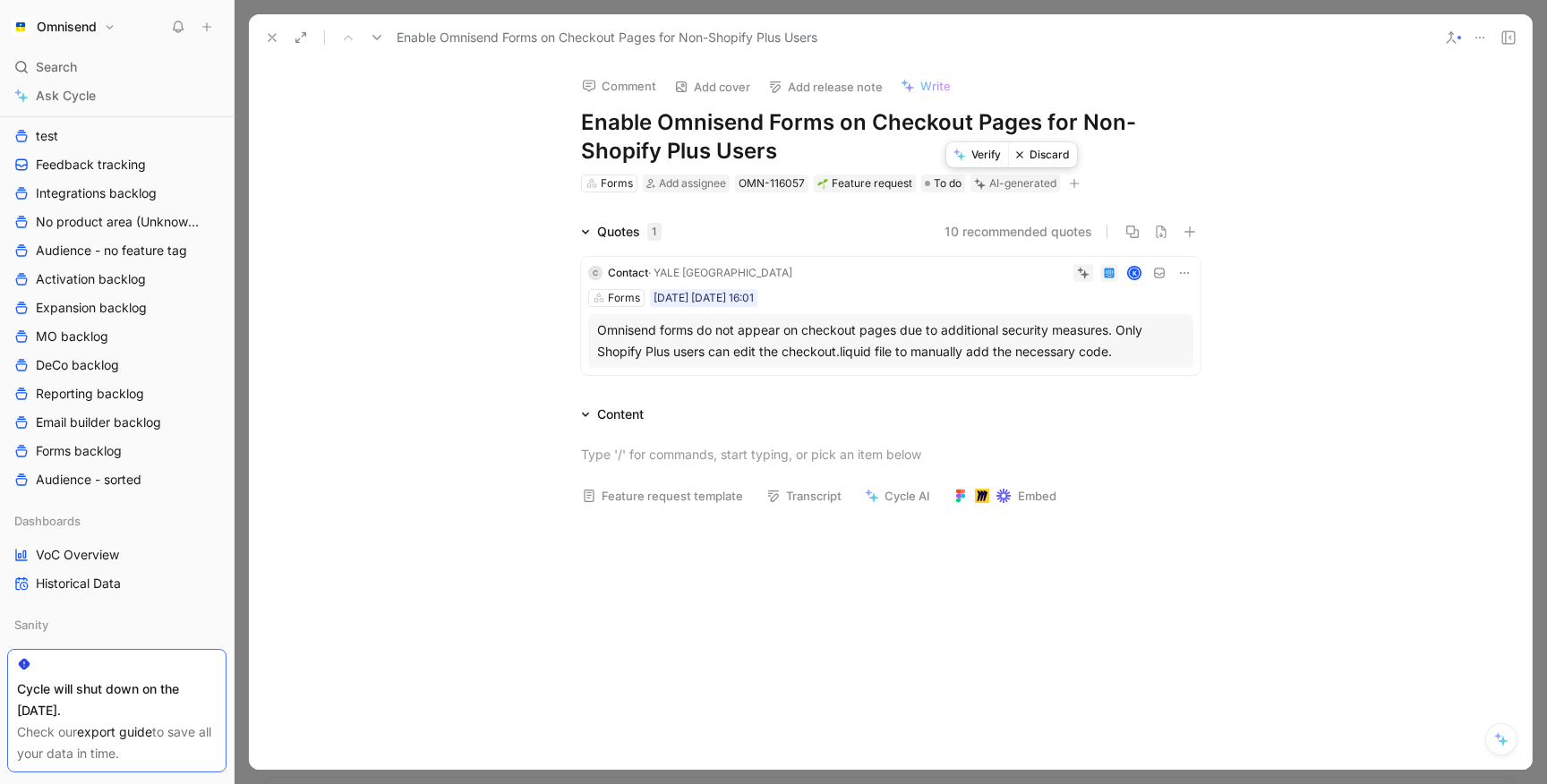
click at [1047, 156] on button "Discard" at bounding box center [1042, 154] width 69 height 25
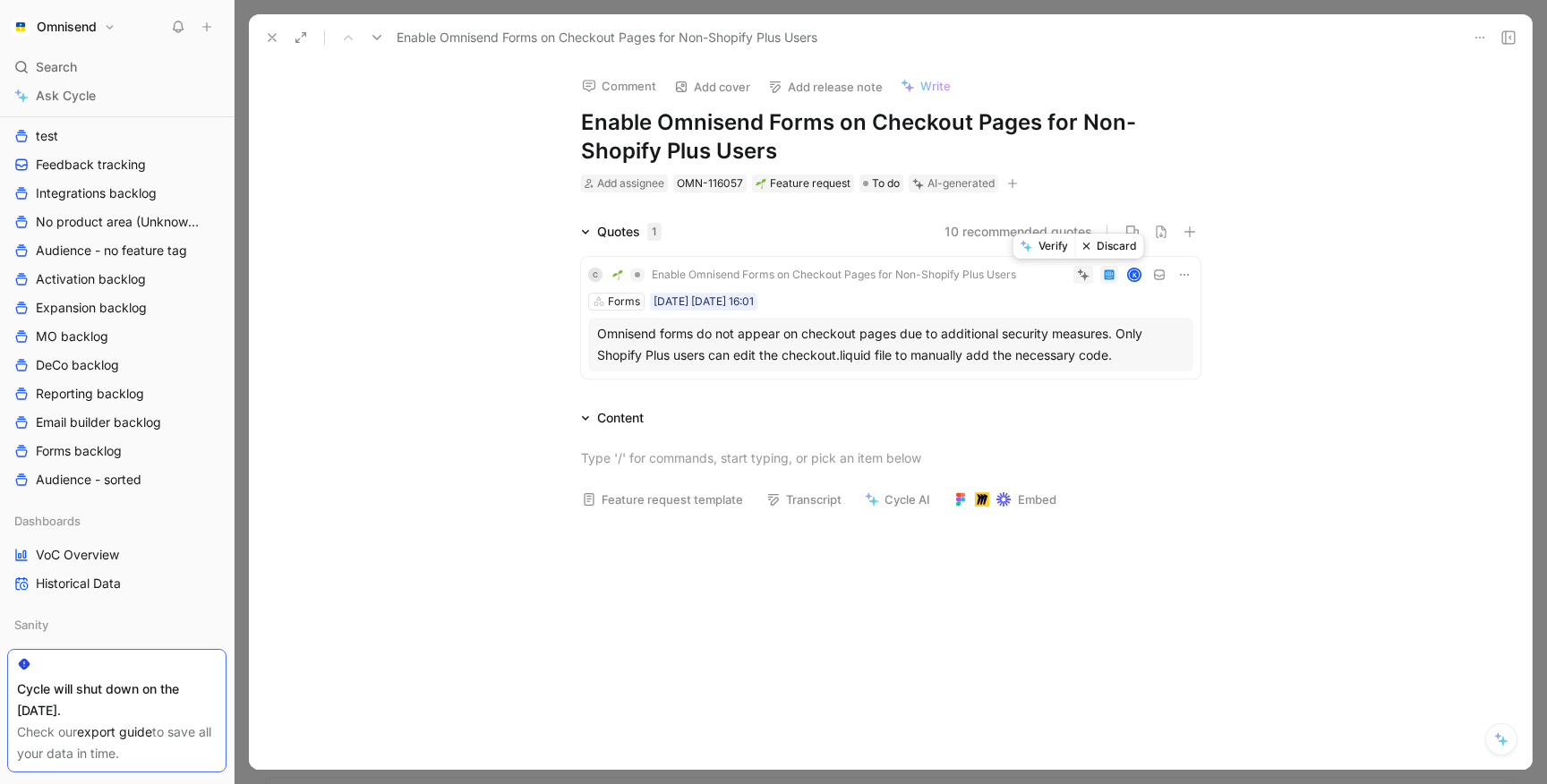
click at [1107, 252] on button "Discard" at bounding box center [1109, 246] width 69 height 25
click at [269, 35] on icon at bounding box center [272, 37] width 14 height 14
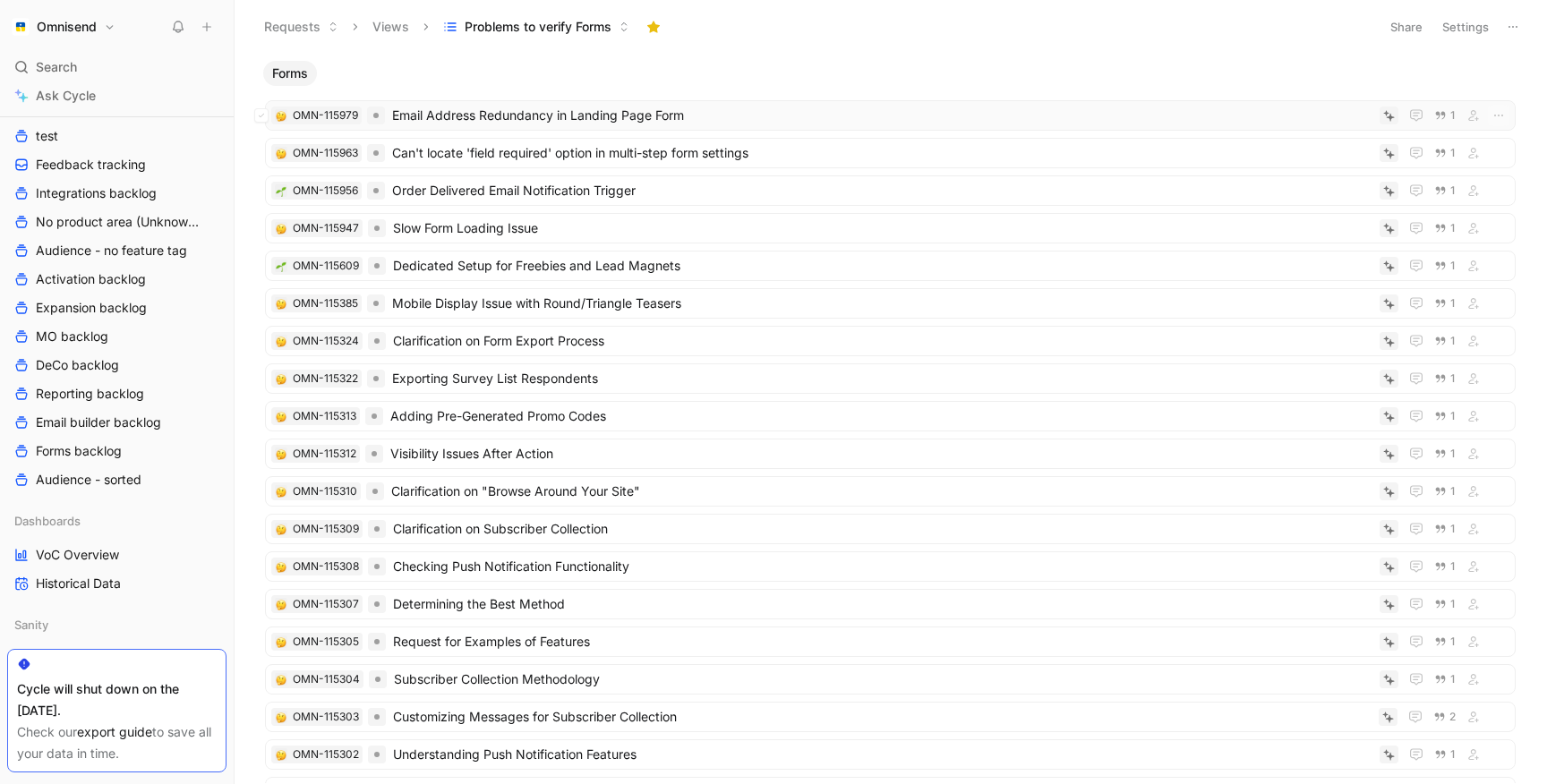
click at [506, 115] on span "Email Address Redundancy in Landing Page Form" at bounding box center [882, 115] width 980 height 22
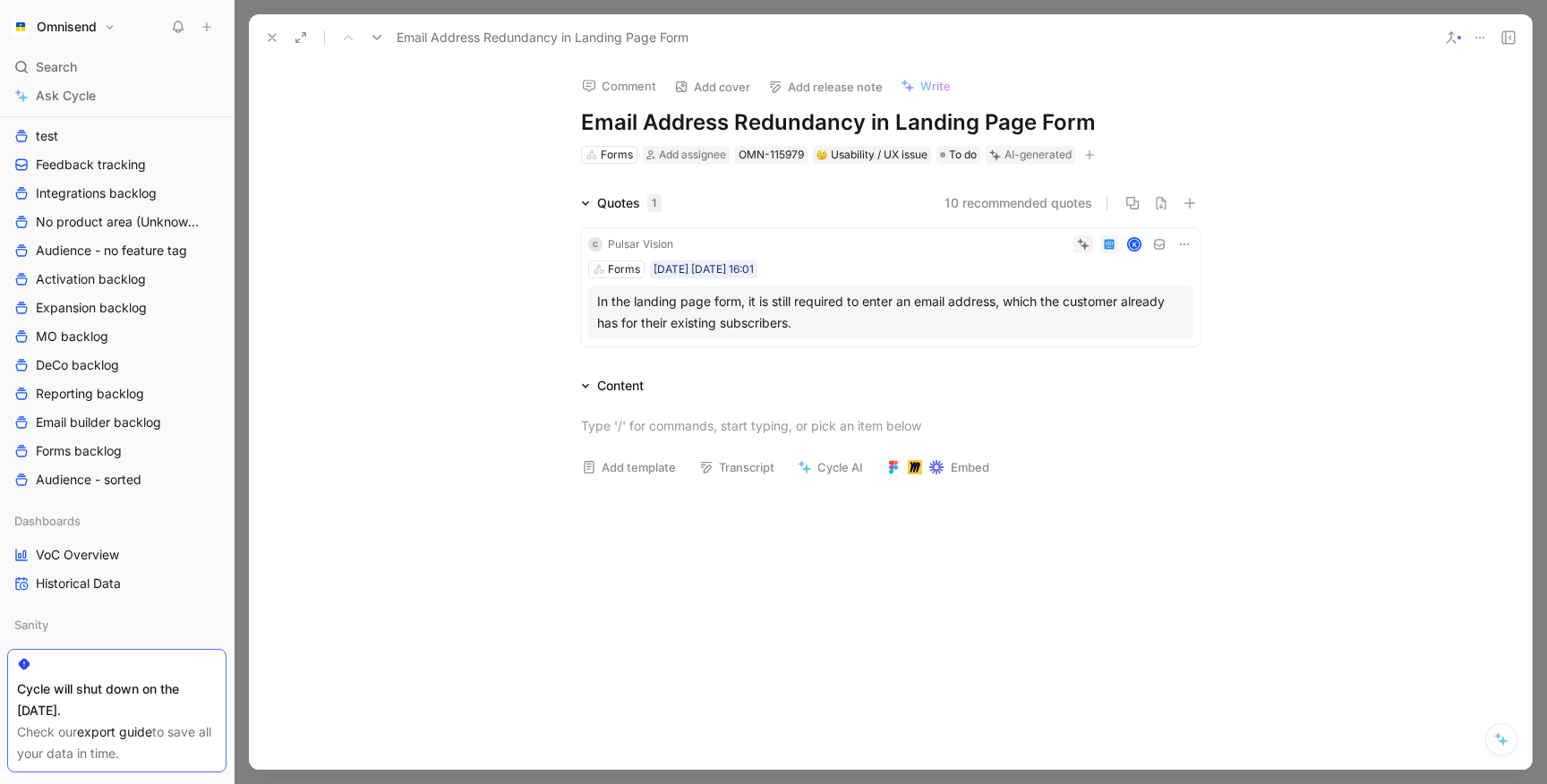
click at [846, 294] on div "In the landing page form, it is still required to enter an email address, which…" at bounding box center [890, 312] width 587 height 43
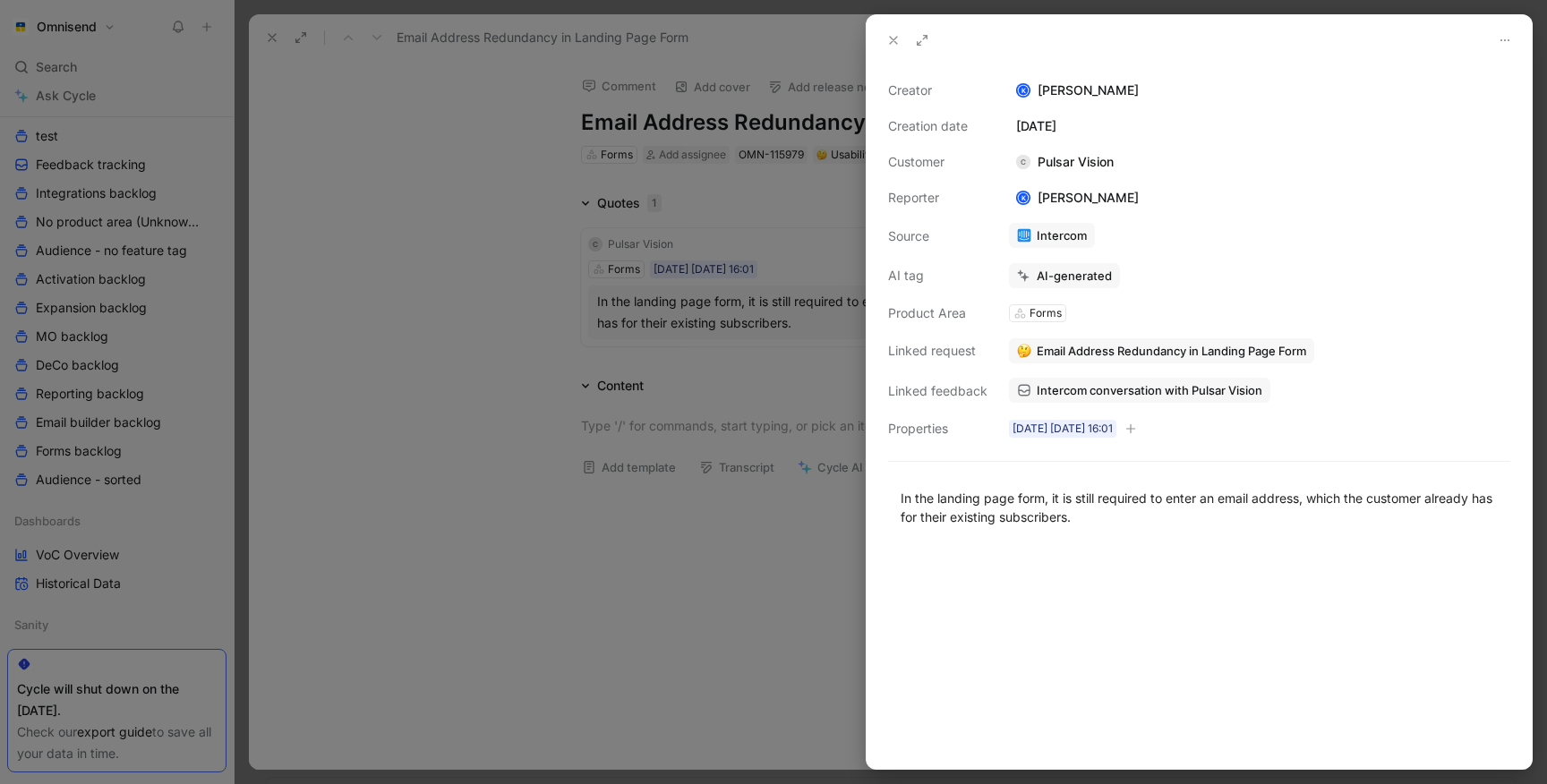
click at [1076, 387] on span "Intercom conversation with Pulsar Vision" at bounding box center [1149, 390] width 226 height 16
click at [1138, 345] on span "Email Address Redundancy in Landing Page Form" at bounding box center [1170, 351] width 270 height 16
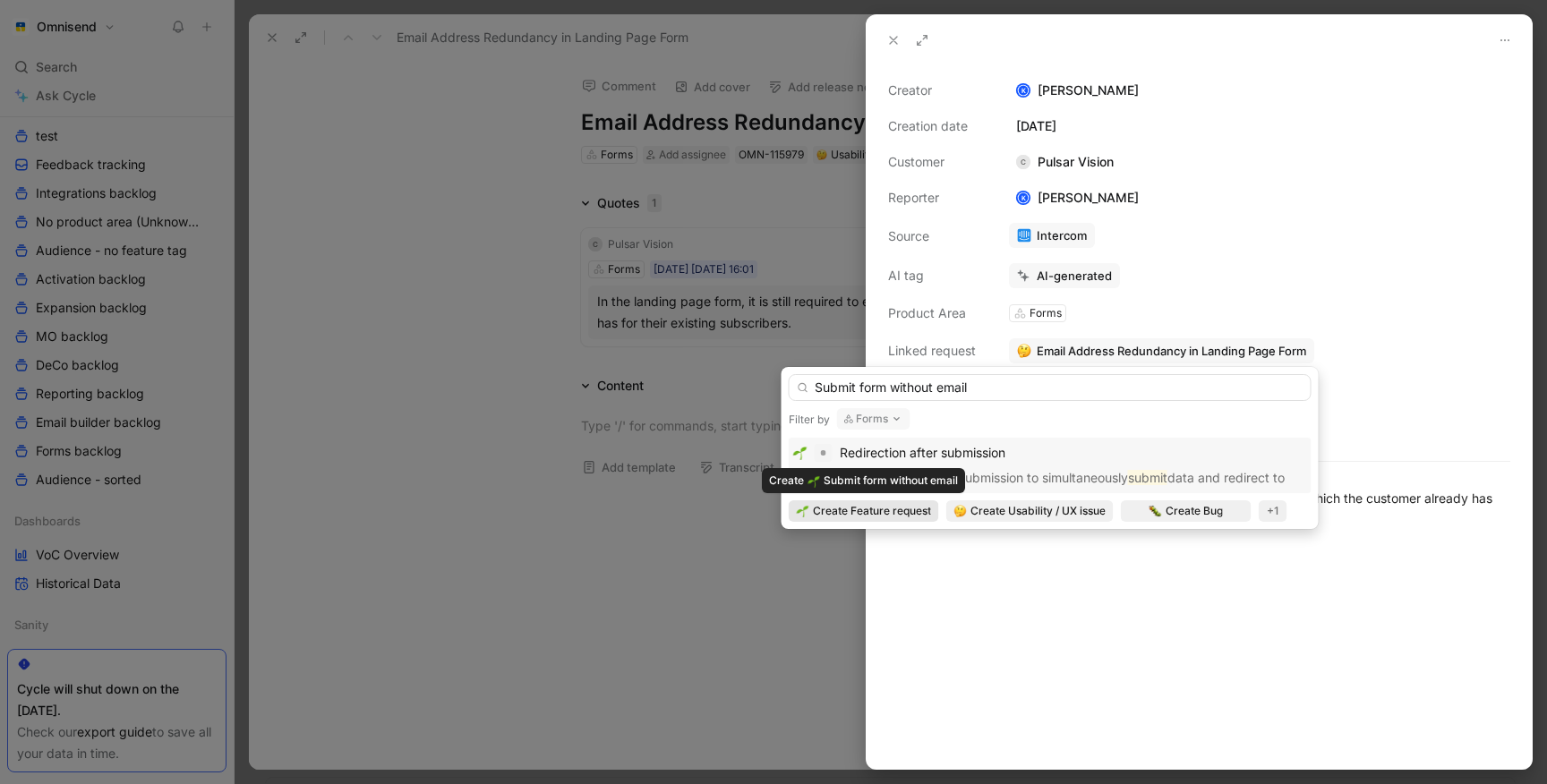
type input "Submit form without email"
click at [836, 509] on span "Create Feature request" at bounding box center [872, 511] width 118 height 18
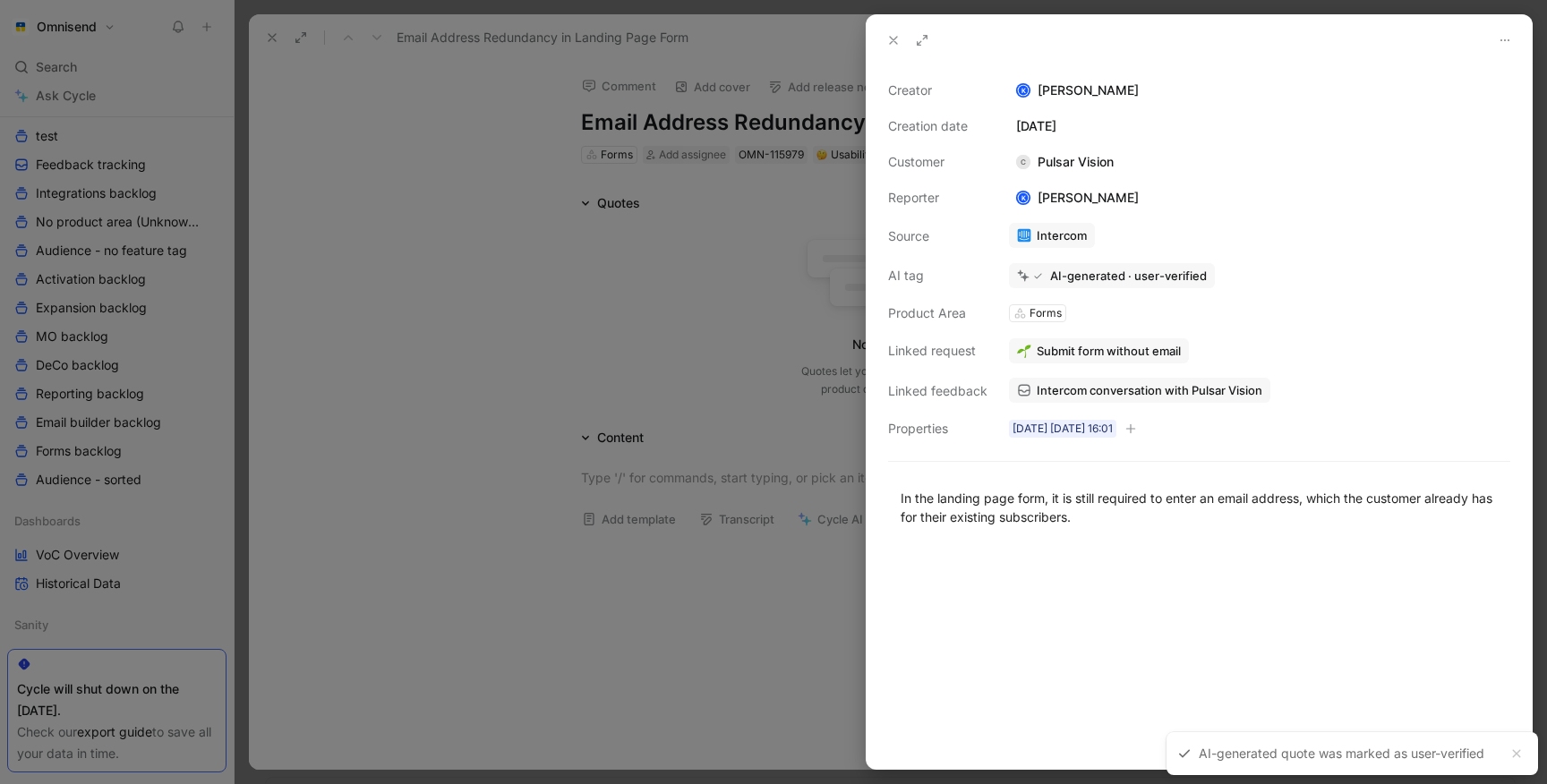
click at [444, 293] on div at bounding box center [773, 392] width 1547 height 784
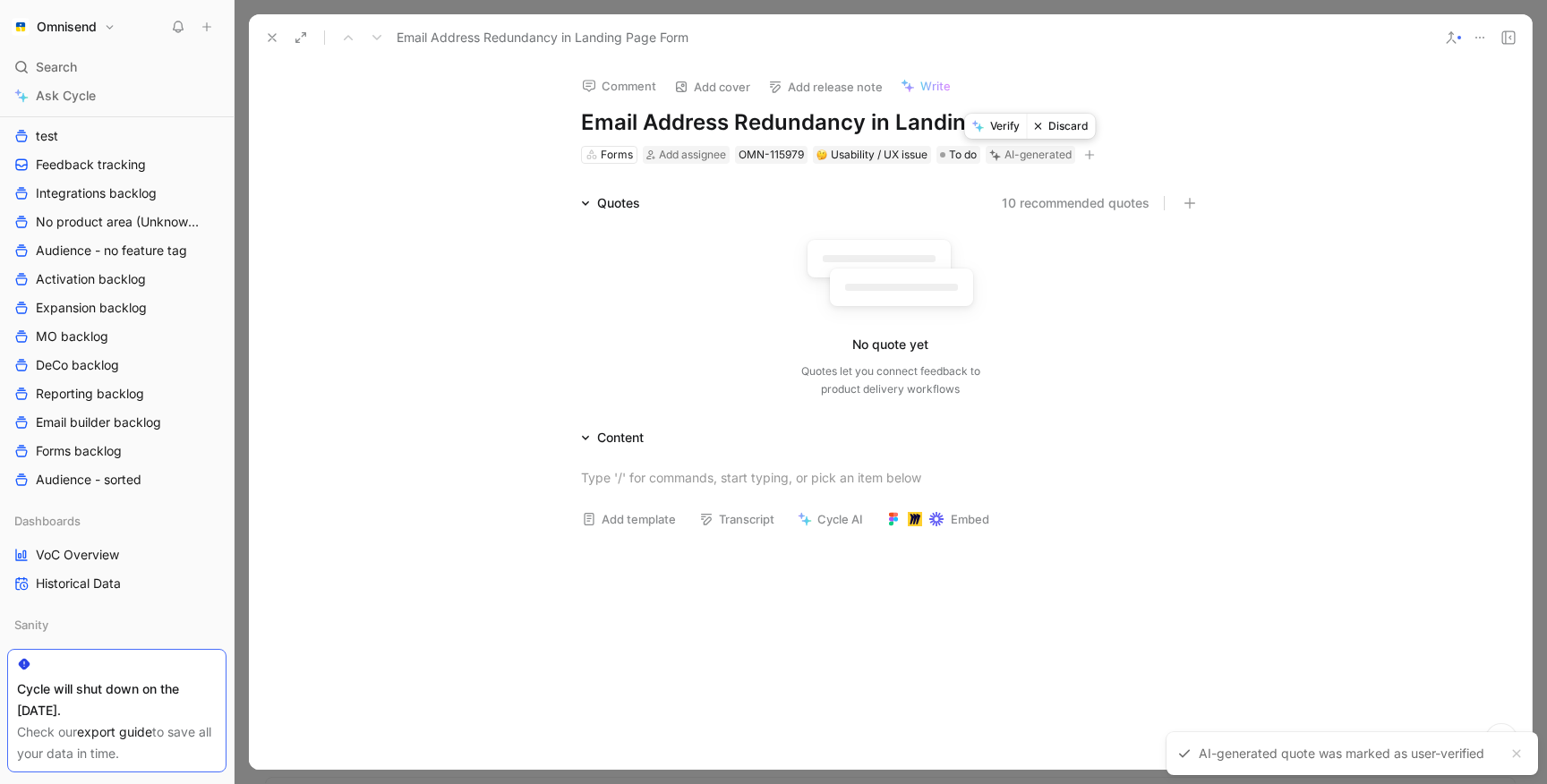
click at [1075, 127] on button "Discard" at bounding box center [1061, 126] width 69 height 25
click at [273, 38] on use at bounding box center [273, 38] width 8 height 8
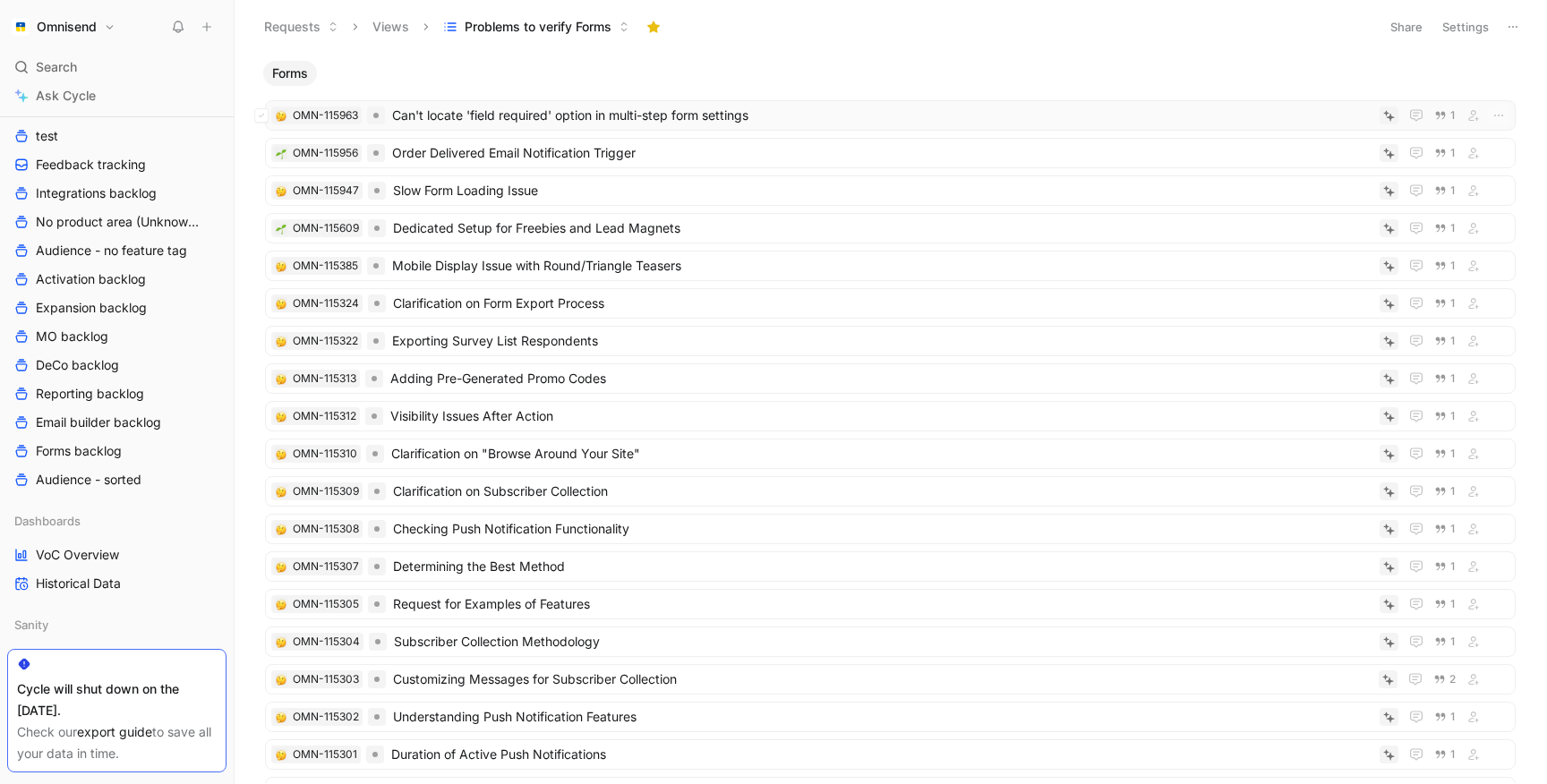
click at [590, 121] on span "Can't locate 'field required' option in multi-step form settings" at bounding box center [882, 115] width 980 height 22
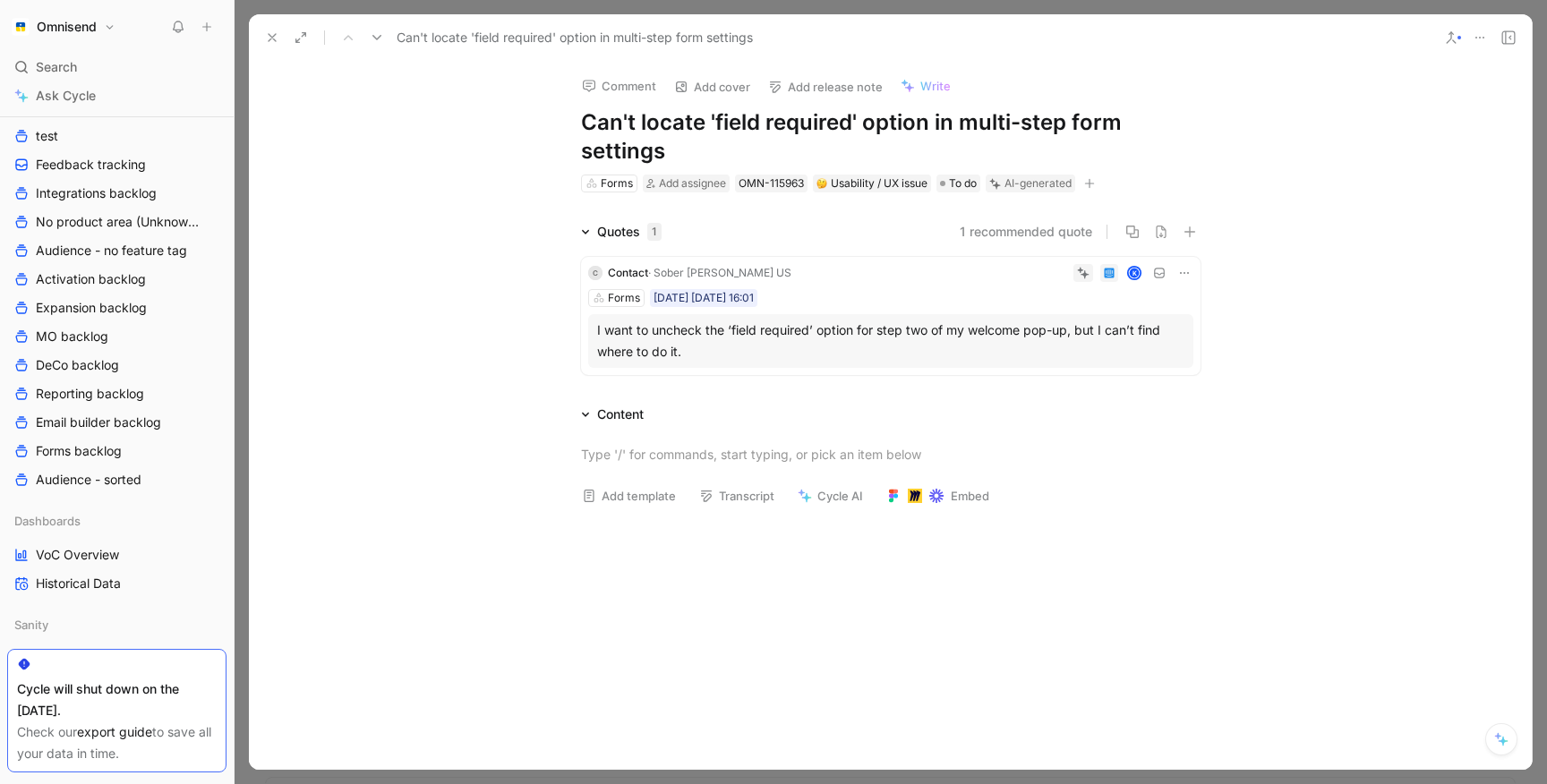
click at [973, 299] on div "Forms SEP29 30-09-2025 16:01" at bounding box center [890, 297] width 605 height 18
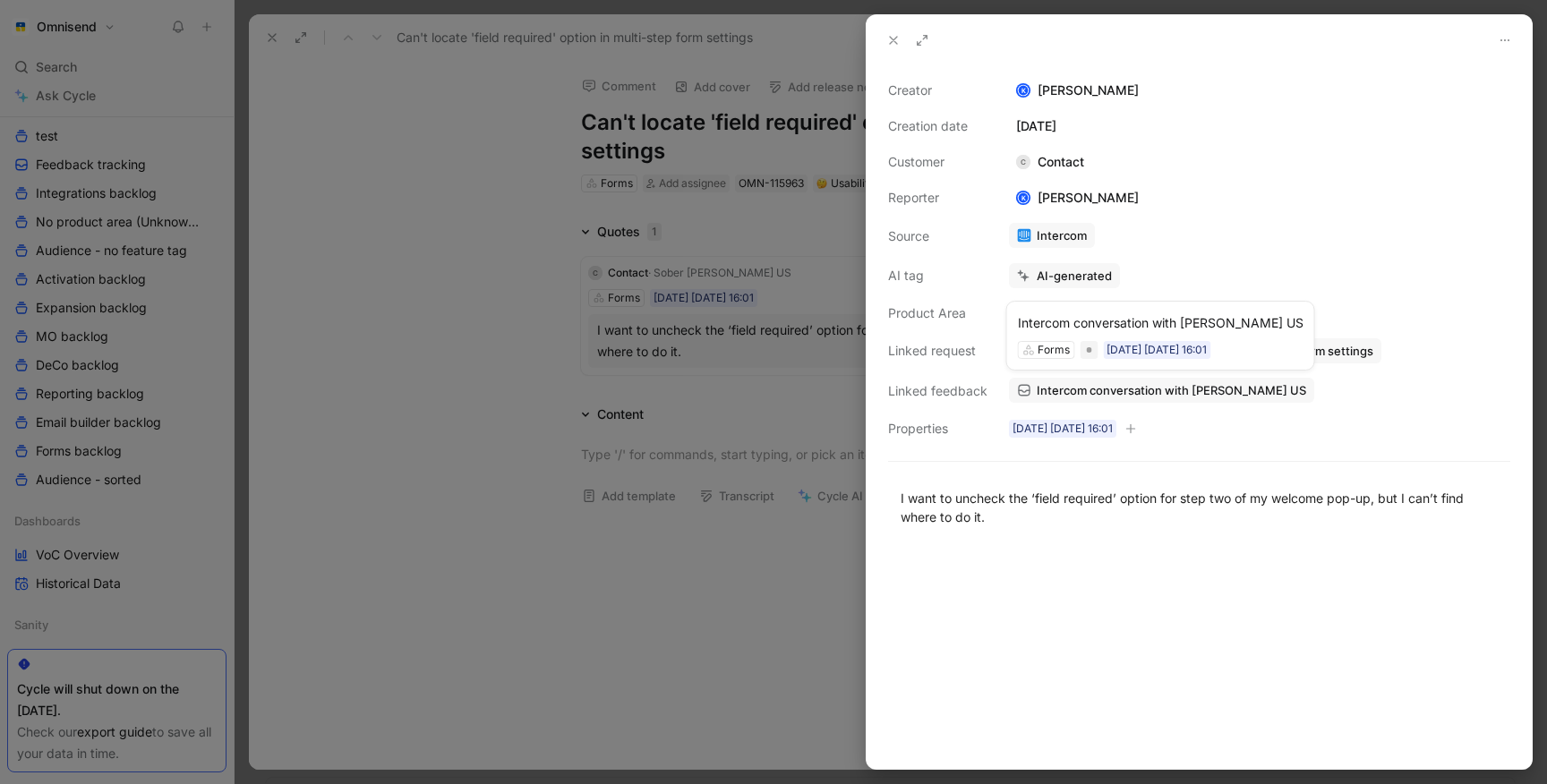
click at [1080, 386] on span "Intercom conversation with Sober Carpenter US" at bounding box center [1170, 390] width 270 height 16
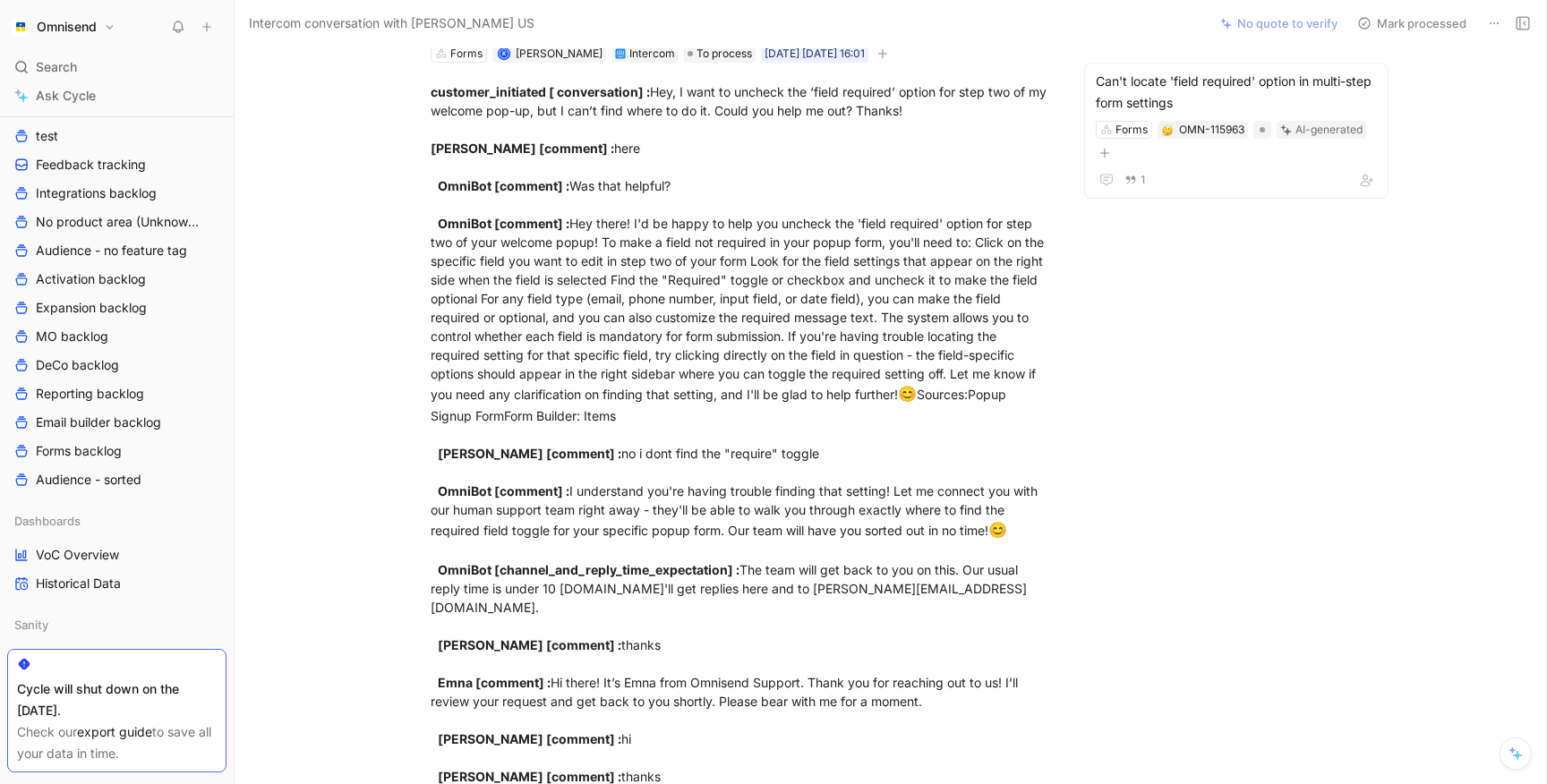
scroll to position [98, 0]
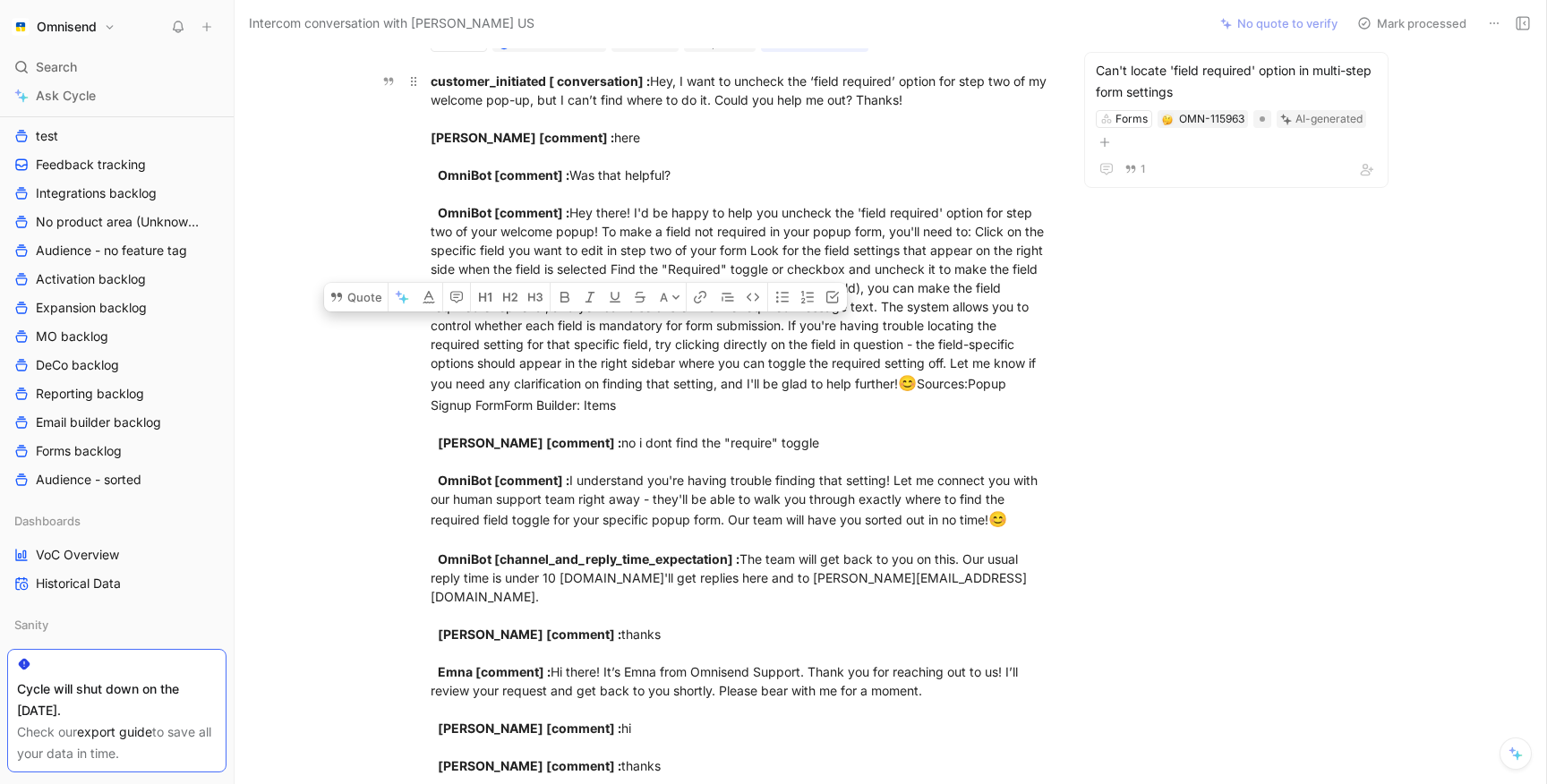
drag, startPoint x: 571, startPoint y: 310, endPoint x: 601, endPoint y: 349, distance: 49.2
click at [601, 349] on div "customer_initiated [ conversation] : Hey, I want to uncheck the ‘field required…" at bounding box center [741, 635] width 620 height 1129
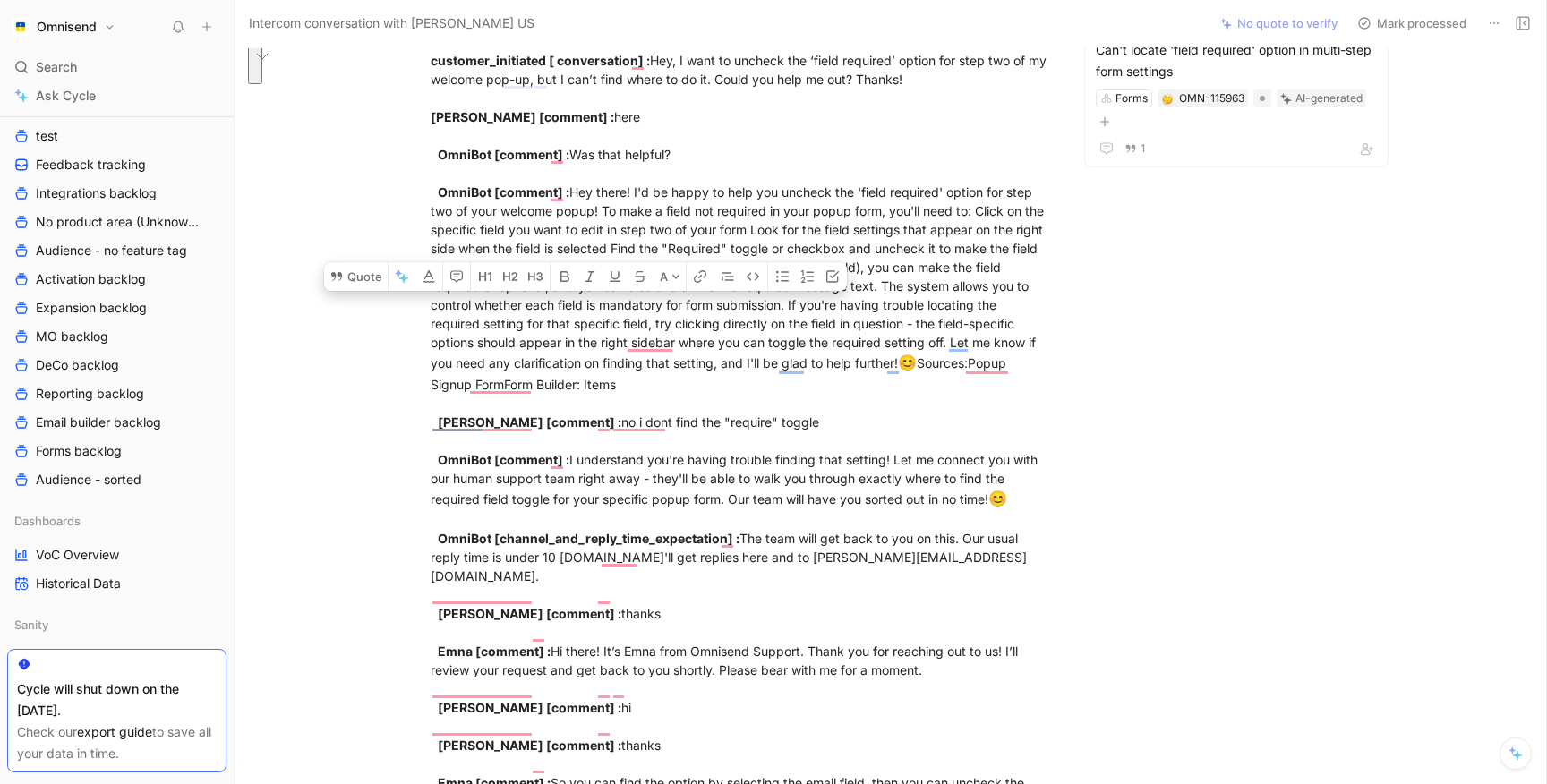
scroll to position [0, 0]
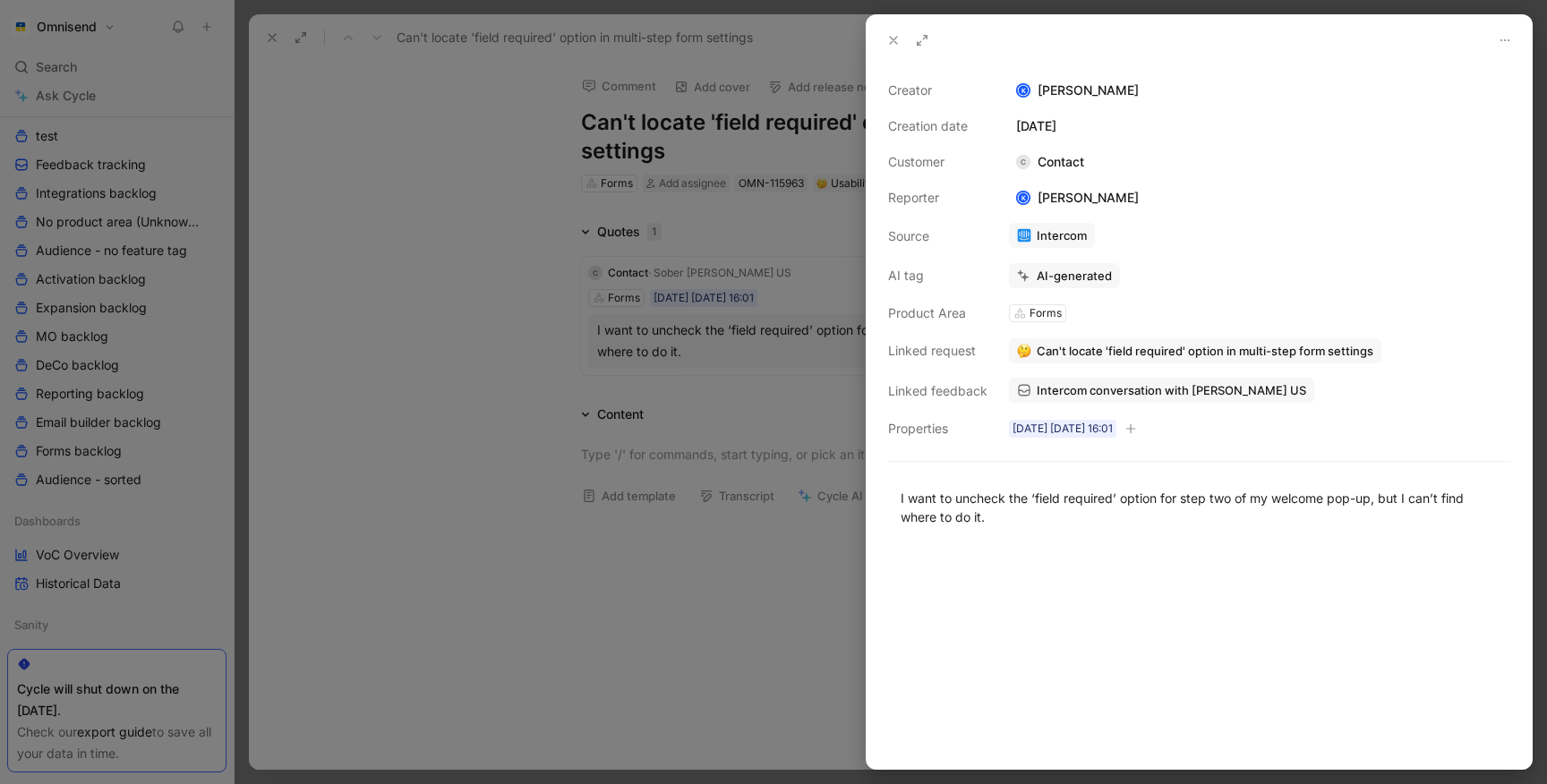
click at [590, 298] on div at bounding box center [773, 392] width 1547 height 784
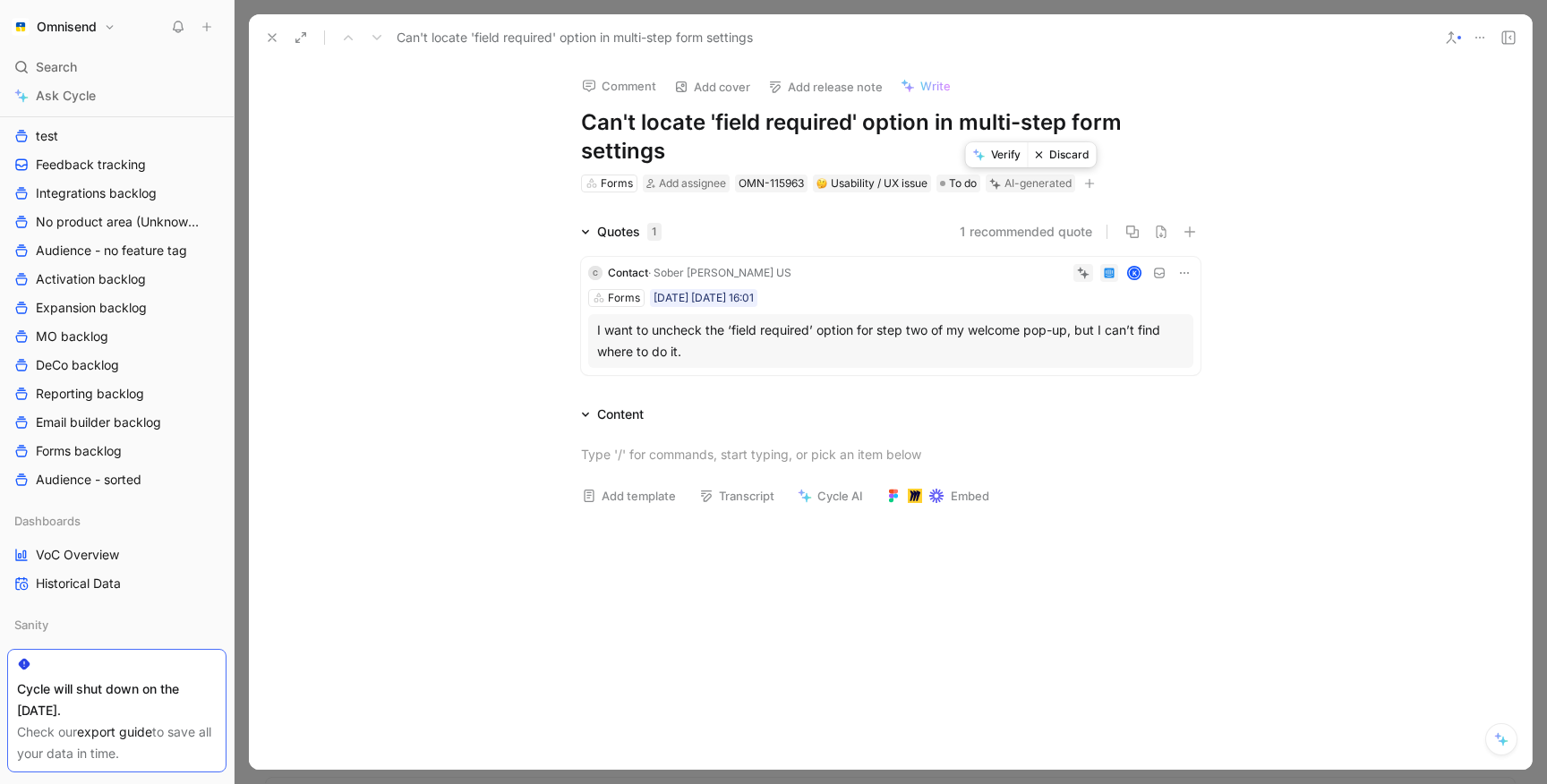
click at [1079, 160] on button "Discard" at bounding box center [1062, 154] width 69 height 25
click at [272, 36] on use at bounding box center [273, 38] width 8 height 8
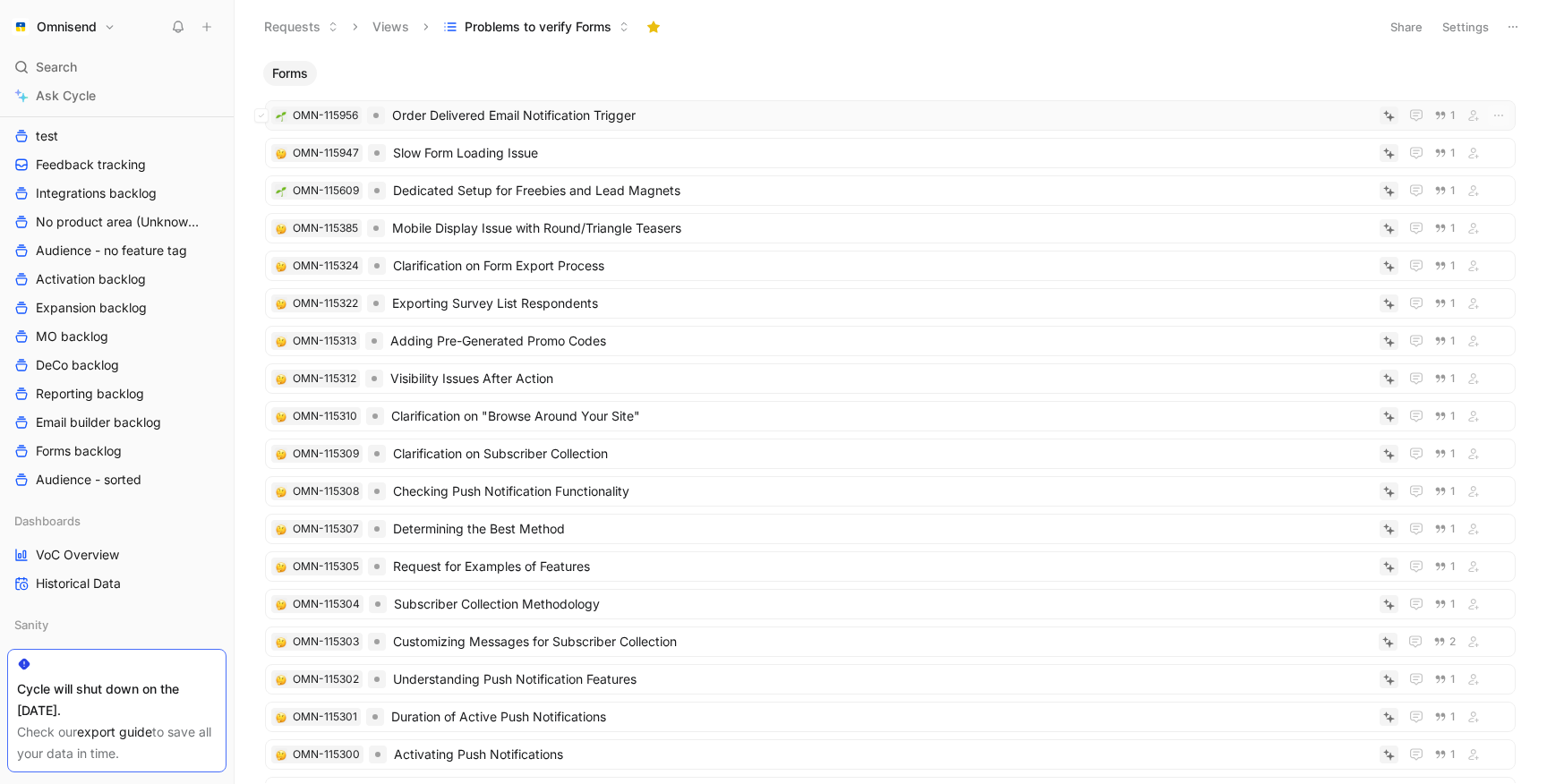
click at [605, 121] on span "Order Delivered Email Notification Trigger" at bounding box center [882, 115] width 980 height 22
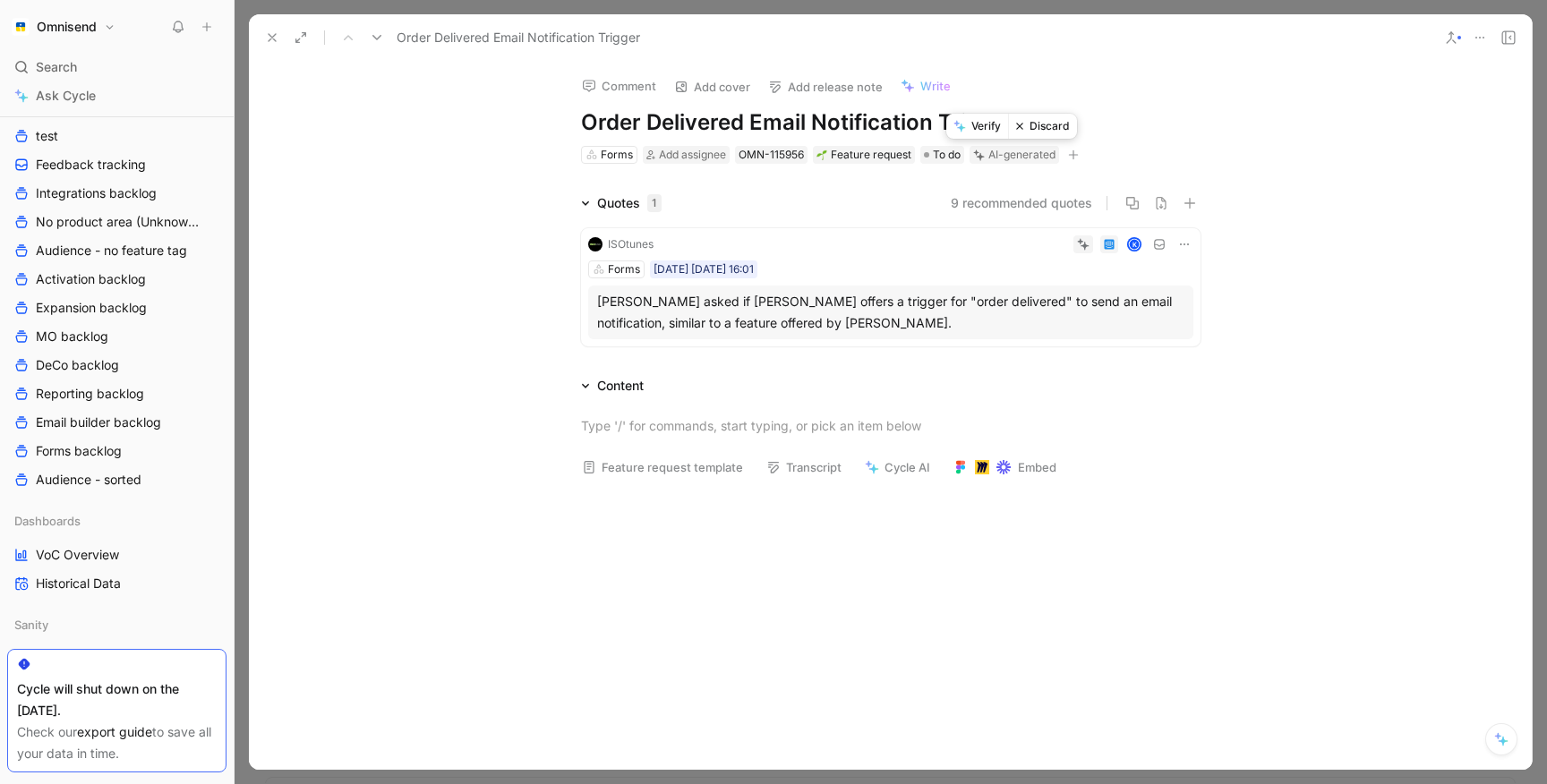
click at [1045, 130] on button "Discard" at bounding box center [1042, 126] width 69 height 25
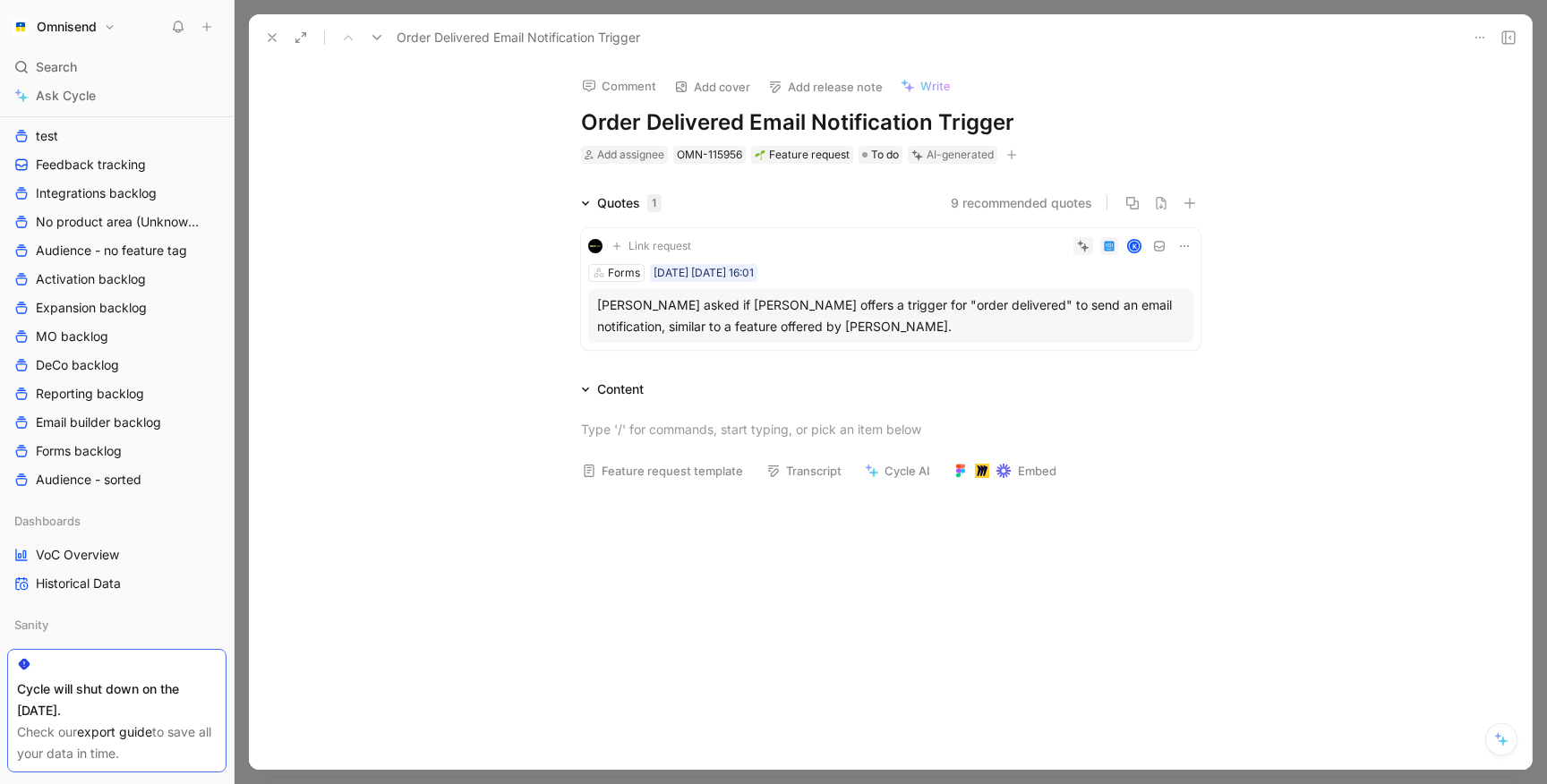
click at [272, 36] on use at bounding box center [273, 38] width 8 height 8
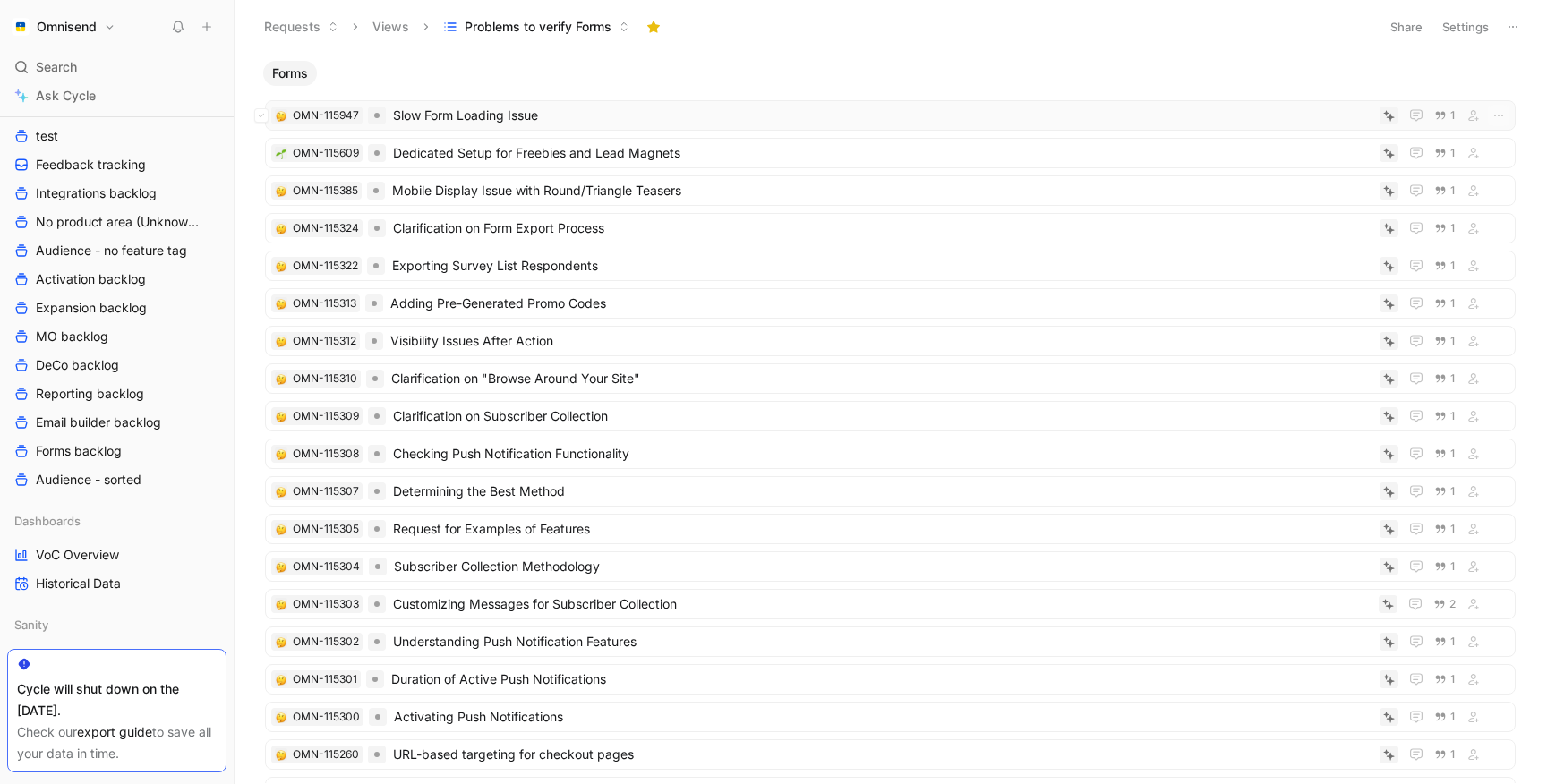
click at [438, 107] on span "Slow Form Loading Issue" at bounding box center [882, 115] width 979 height 22
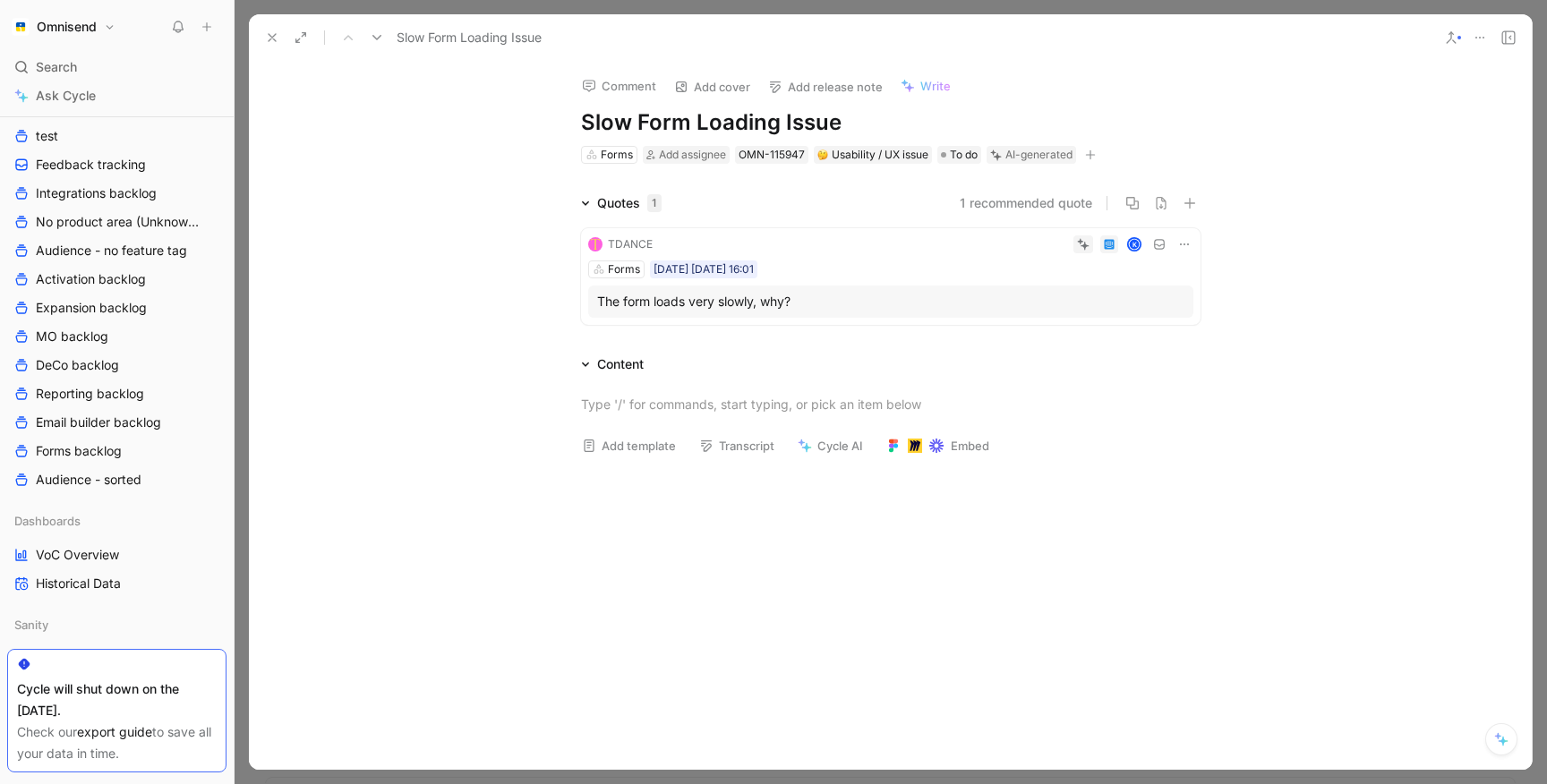
click at [911, 276] on div "Forms SEP29 30-09-2025 16:01" at bounding box center [890, 269] width 605 height 18
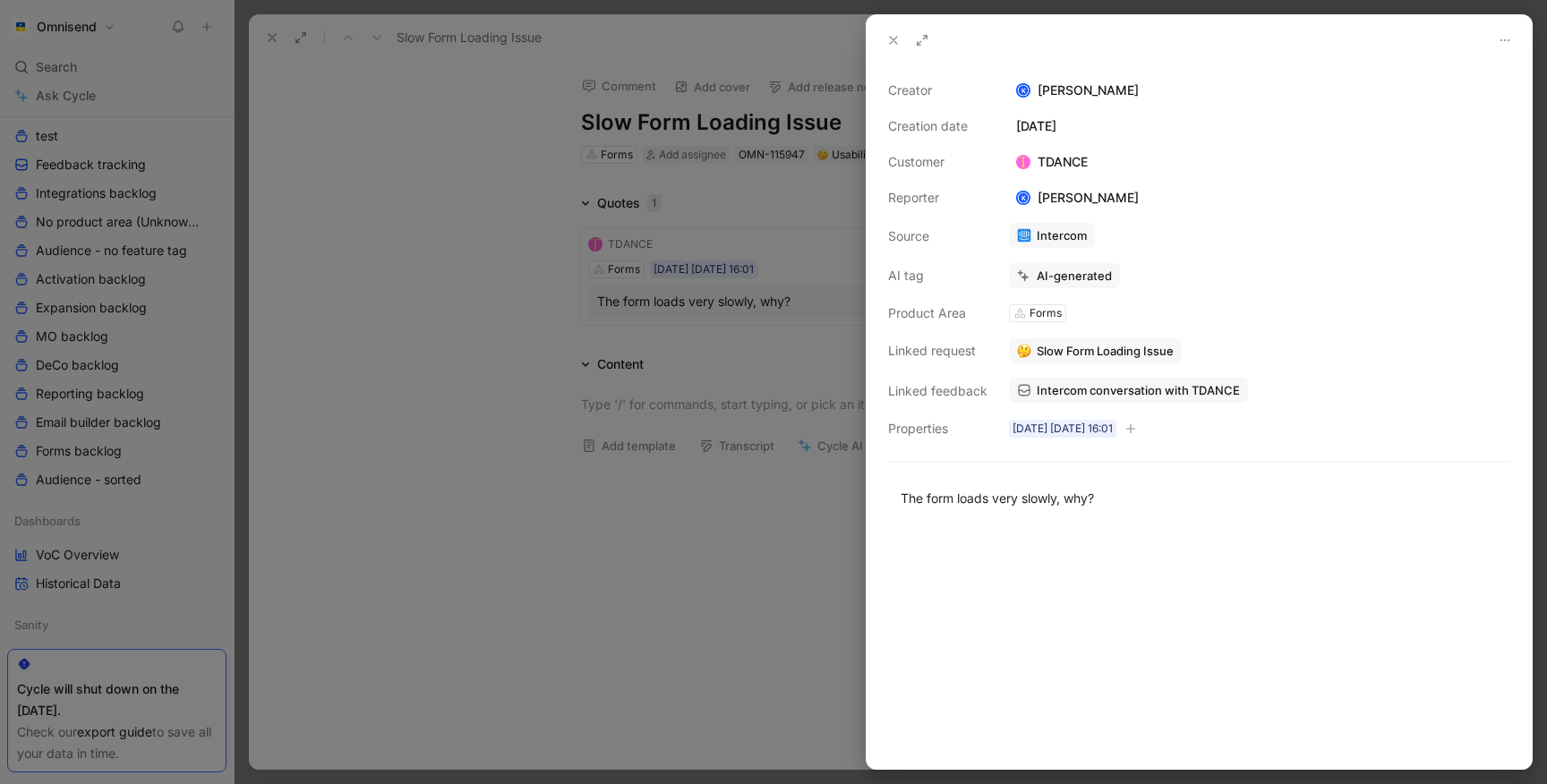
click at [1089, 385] on span "Intercom conversation with TDANCE" at bounding box center [1137, 390] width 203 height 16
click at [478, 173] on div at bounding box center [773, 392] width 1547 height 784
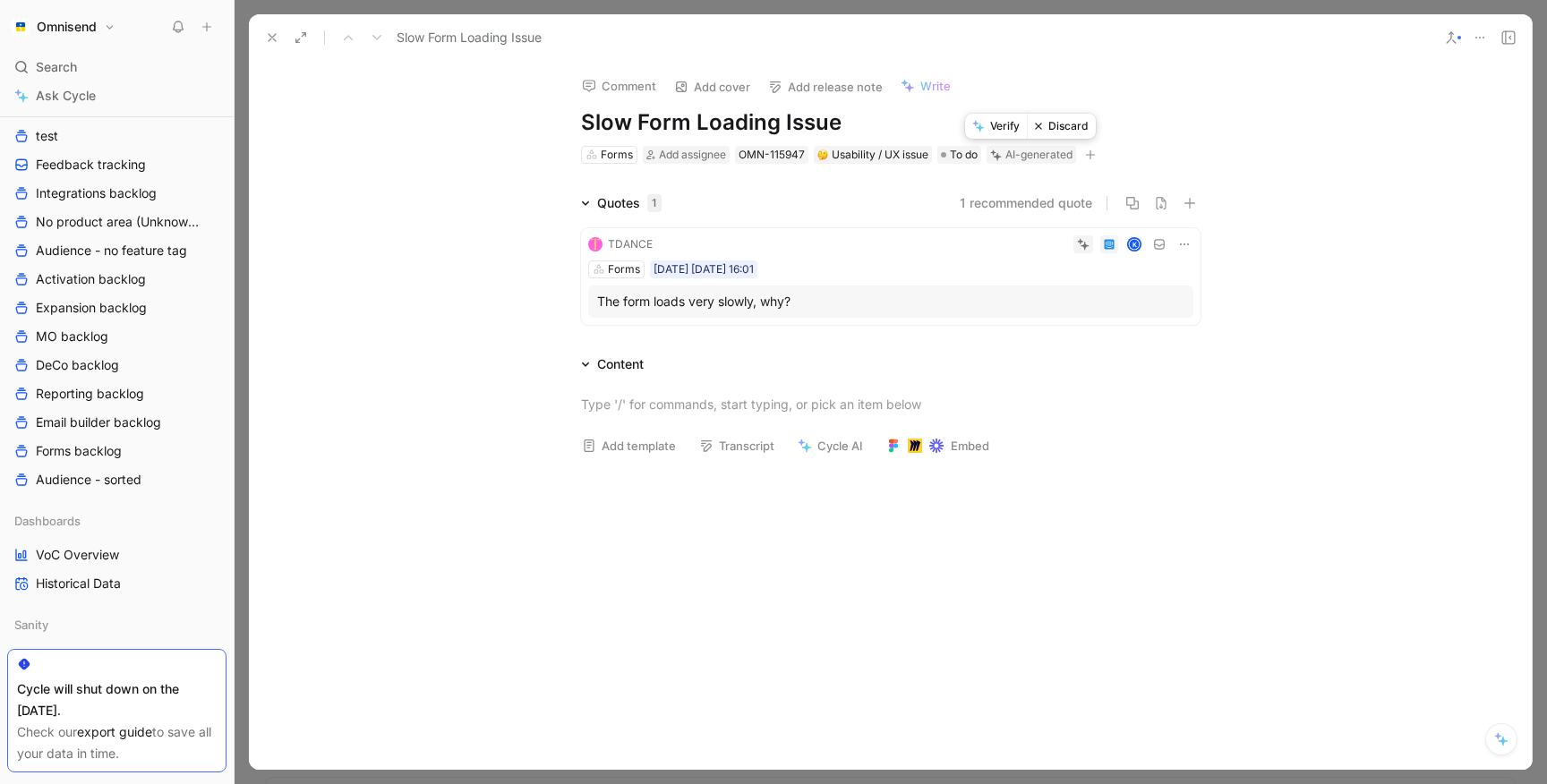
click at [1079, 131] on button "Discard" at bounding box center [1061, 126] width 69 height 25
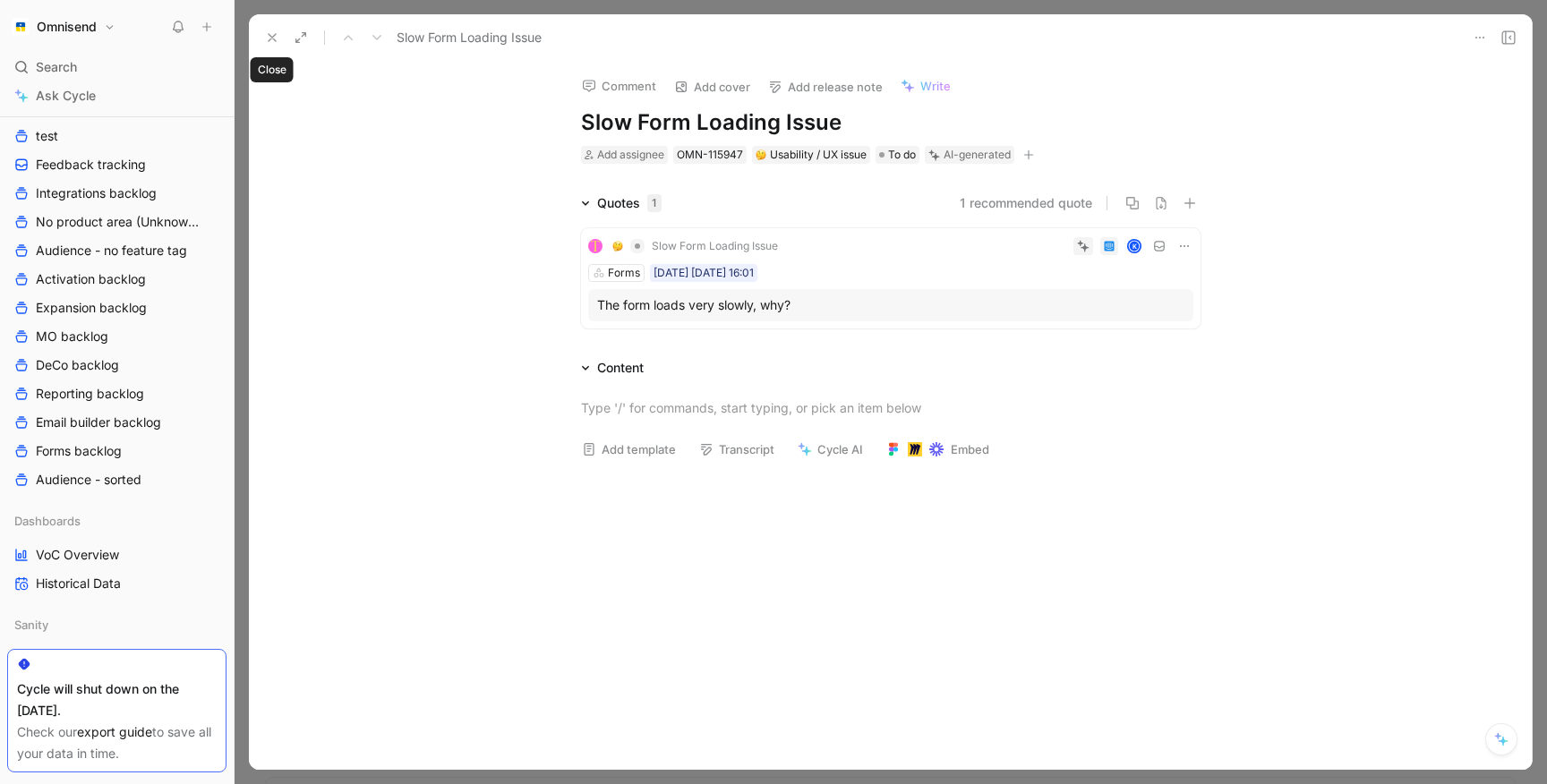
click at [272, 36] on use at bounding box center [273, 38] width 8 height 8
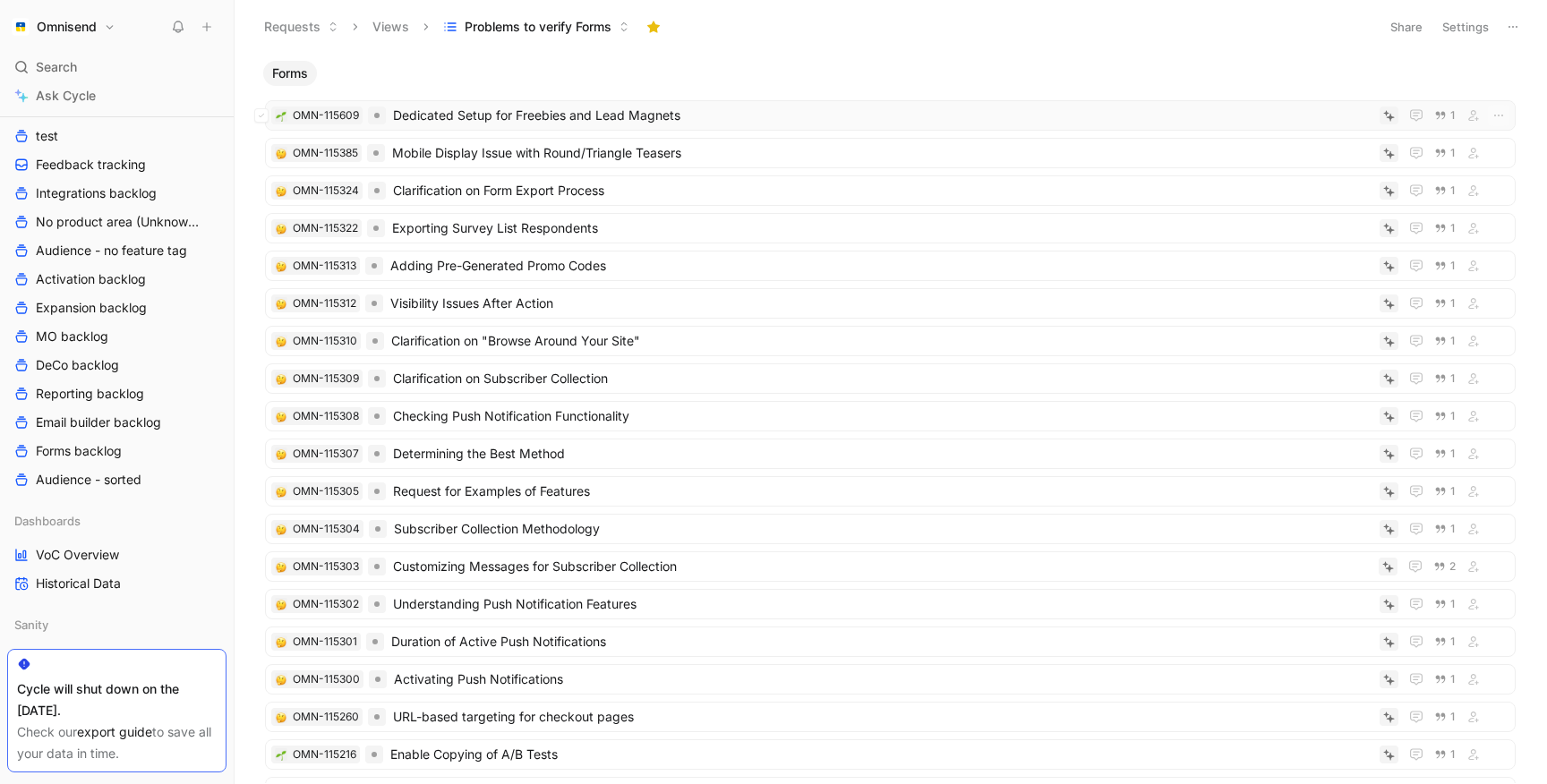
click at [478, 111] on span "Dedicated Setup for Freebies and Lead Magnets" at bounding box center [882, 115] width 979 height 22
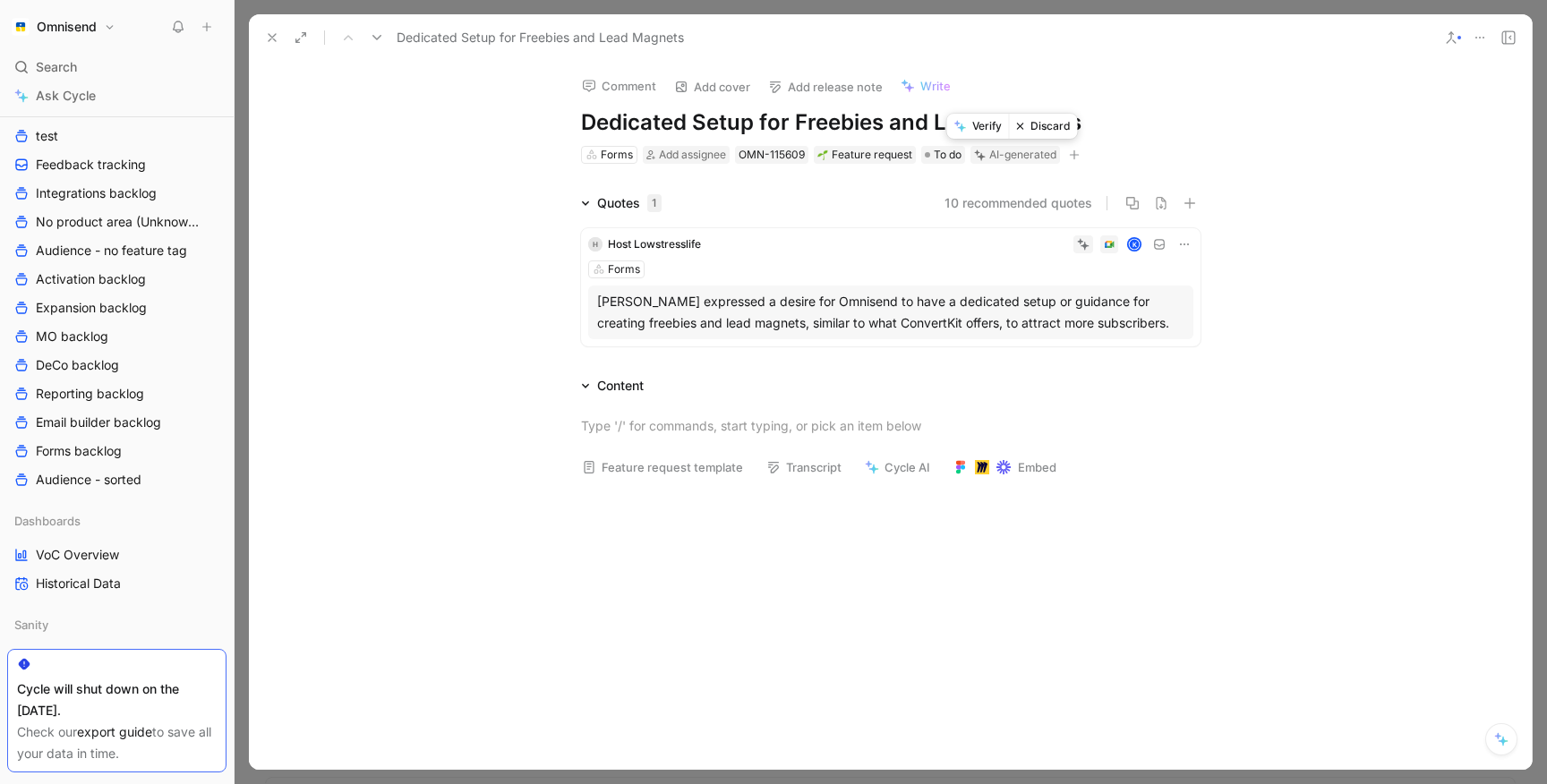
click at [963, 131] on icon at bounding box center [960, 126] width 12 height 12
click at [278, 40] on button at bounding box center [272, 37] width 25 height 25
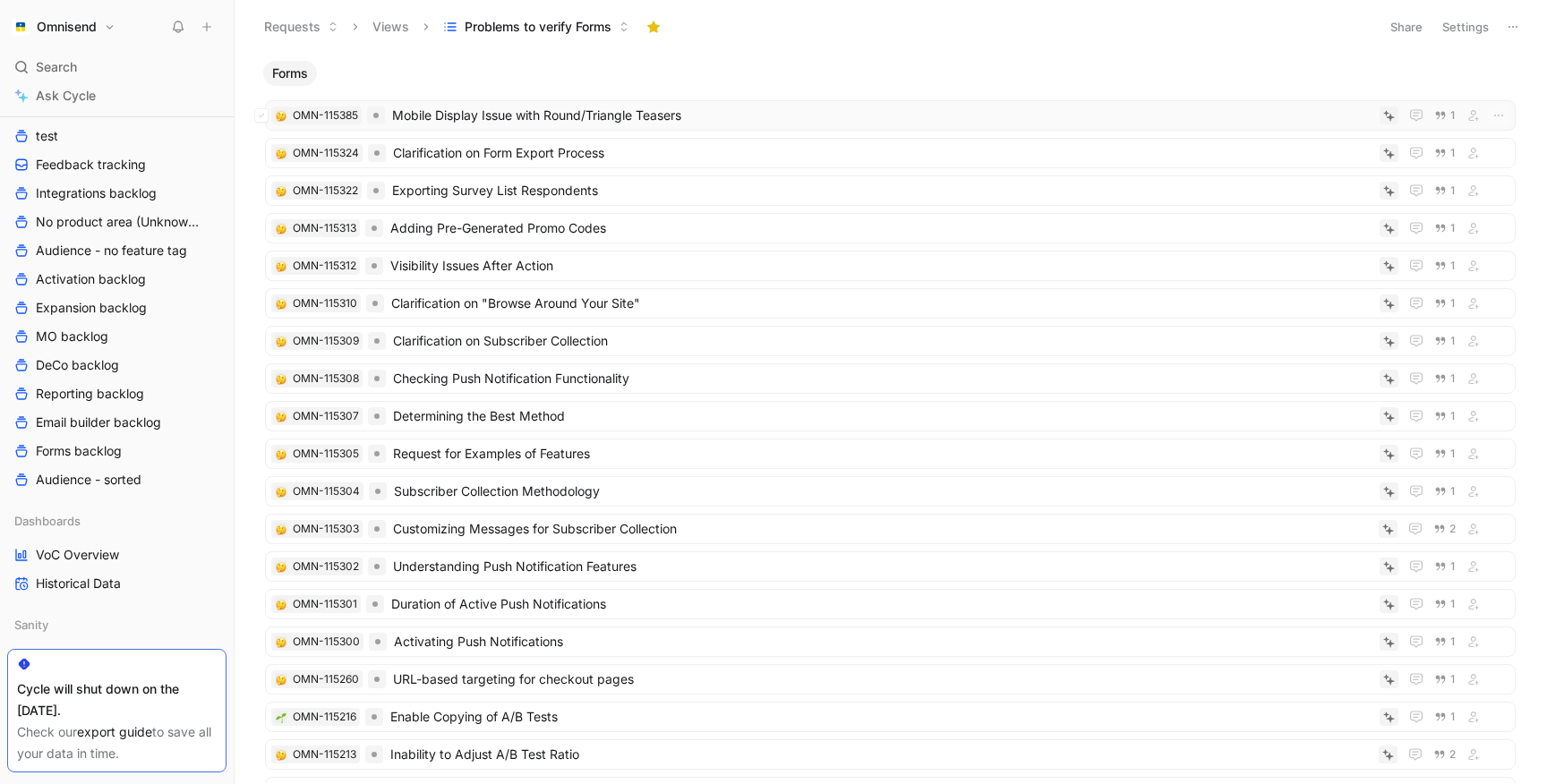
click at [477, 120] on span "Mobile Display Issue with Round/Triangle Teasers" at bounding box center [882, 115] width 980 height 22
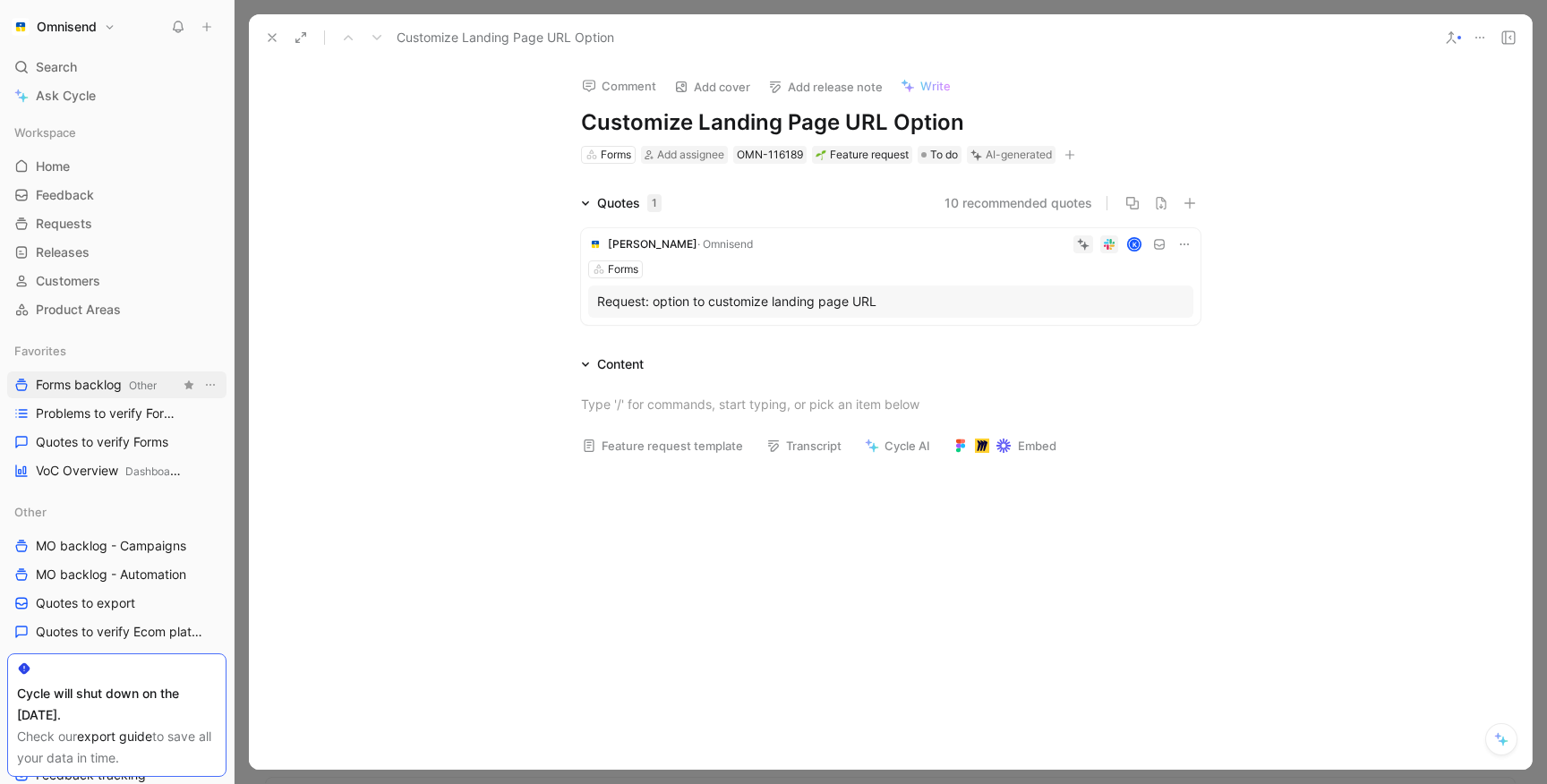
click at [117, 386] on span "Forms backlog Other" at bounding box center [96, 385] width 121 height 19
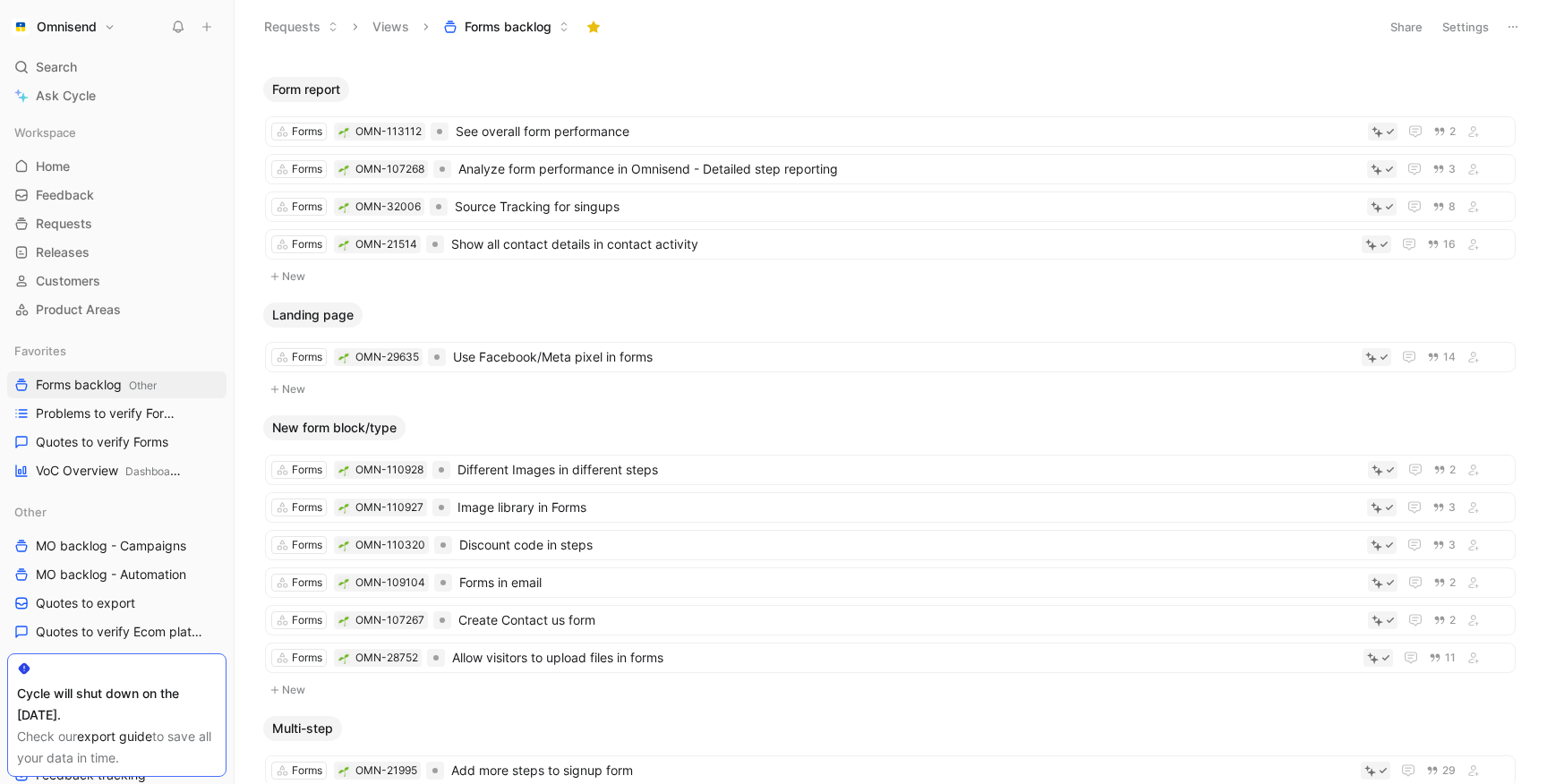
scroll to position [1559, 0]
